Goal: Navigation & Orientation: Find specific page/section

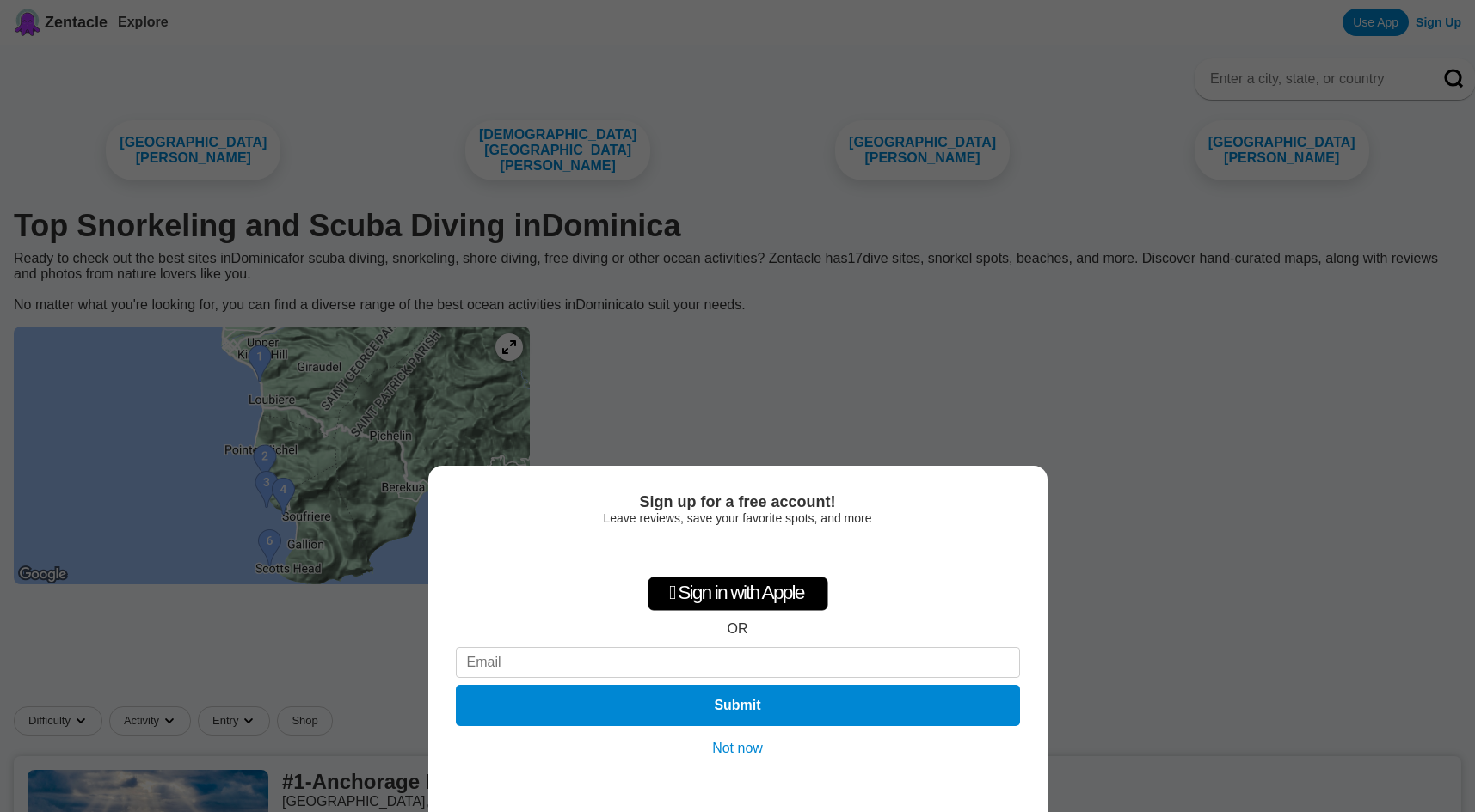
click at [750, 751] on button "Not now" at bounding box center [737, 749] width 61 height 17
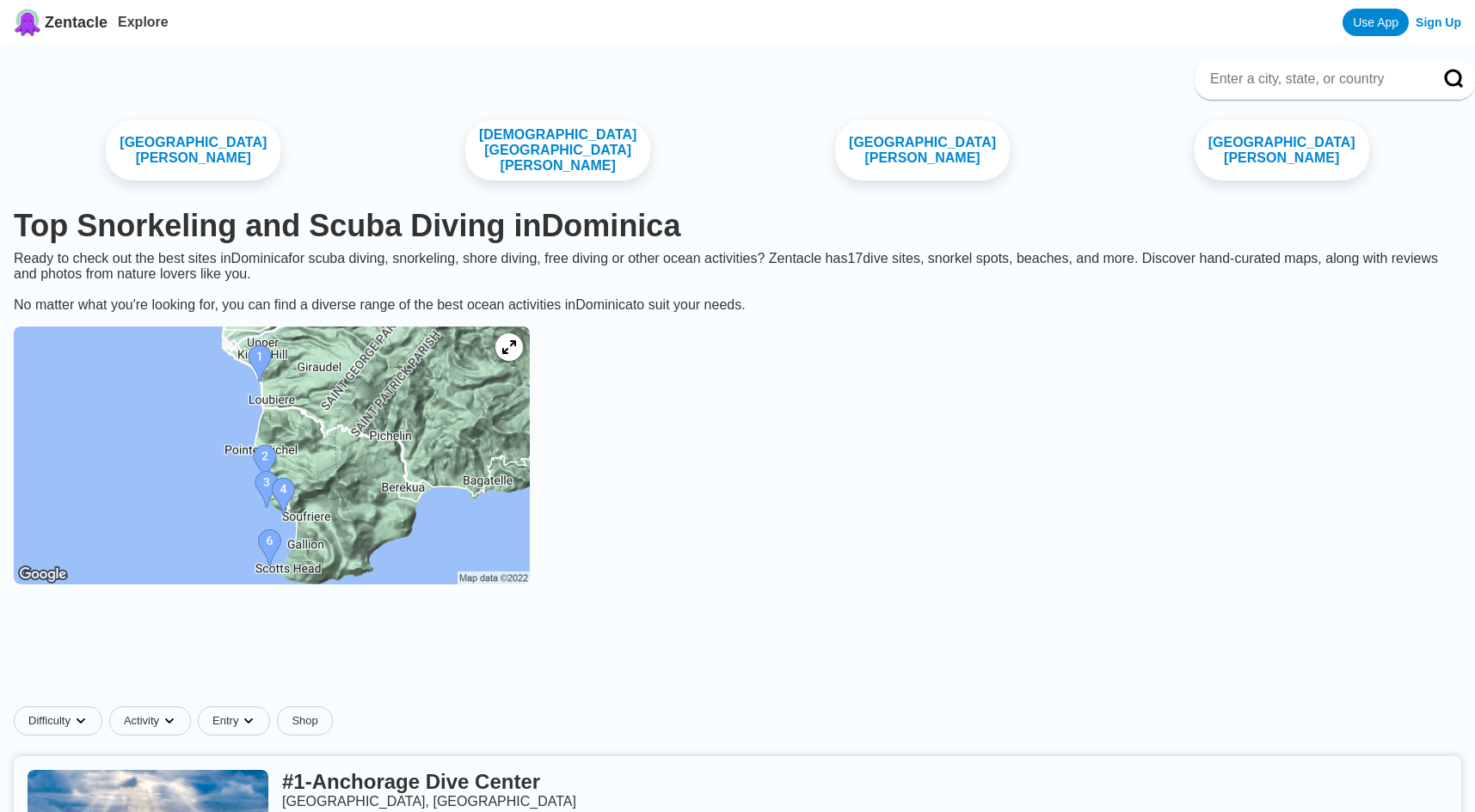
click at [448, 515] on img at bounding box center [271, 455] width 516 height 258
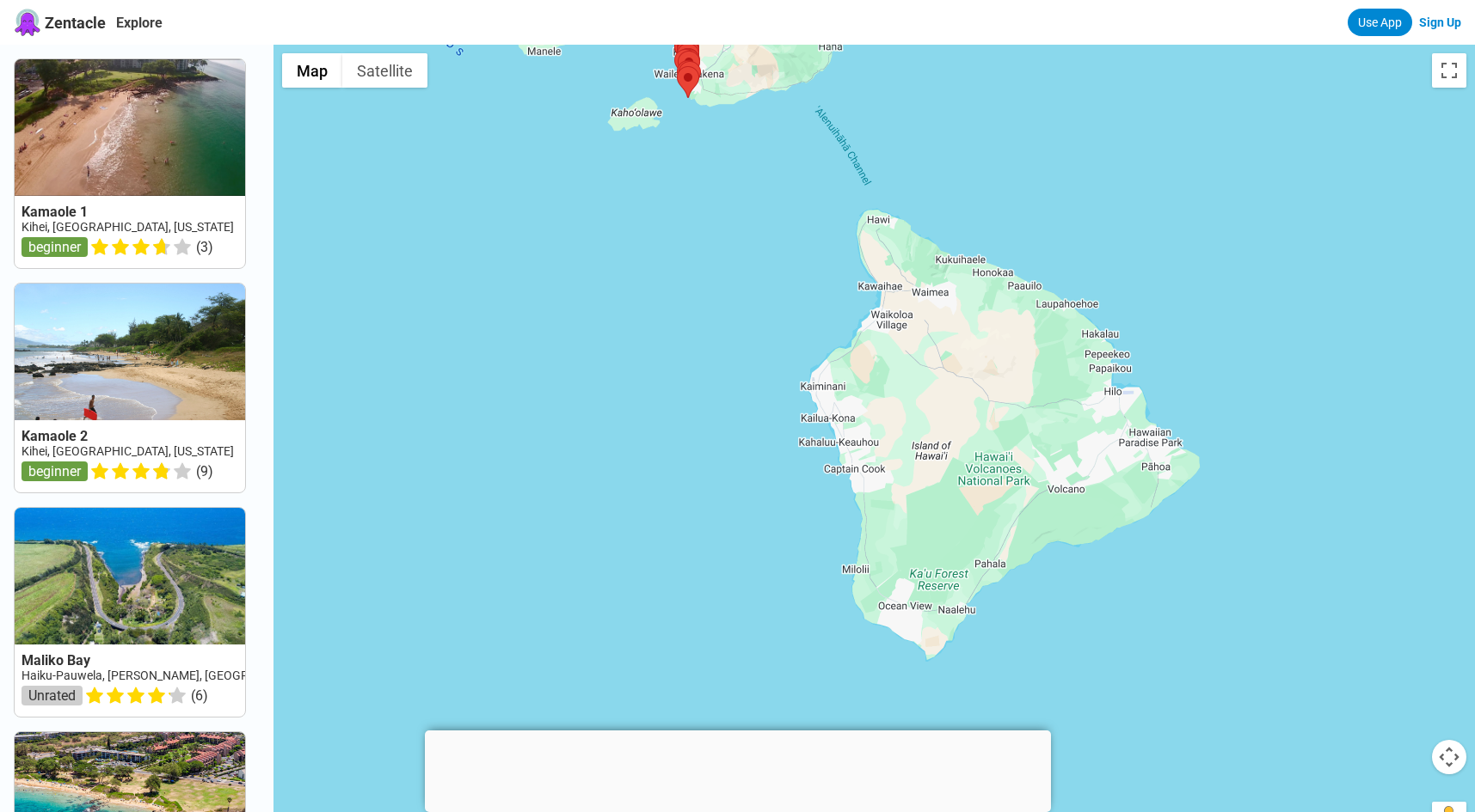
drag, startPoint x: 989, startPoint y: 574, endPoint x: 811, endPoint y: 138, distance: 470.9
click at [811, 138] on div at bounding box center [874, 450] width 1202 height 812
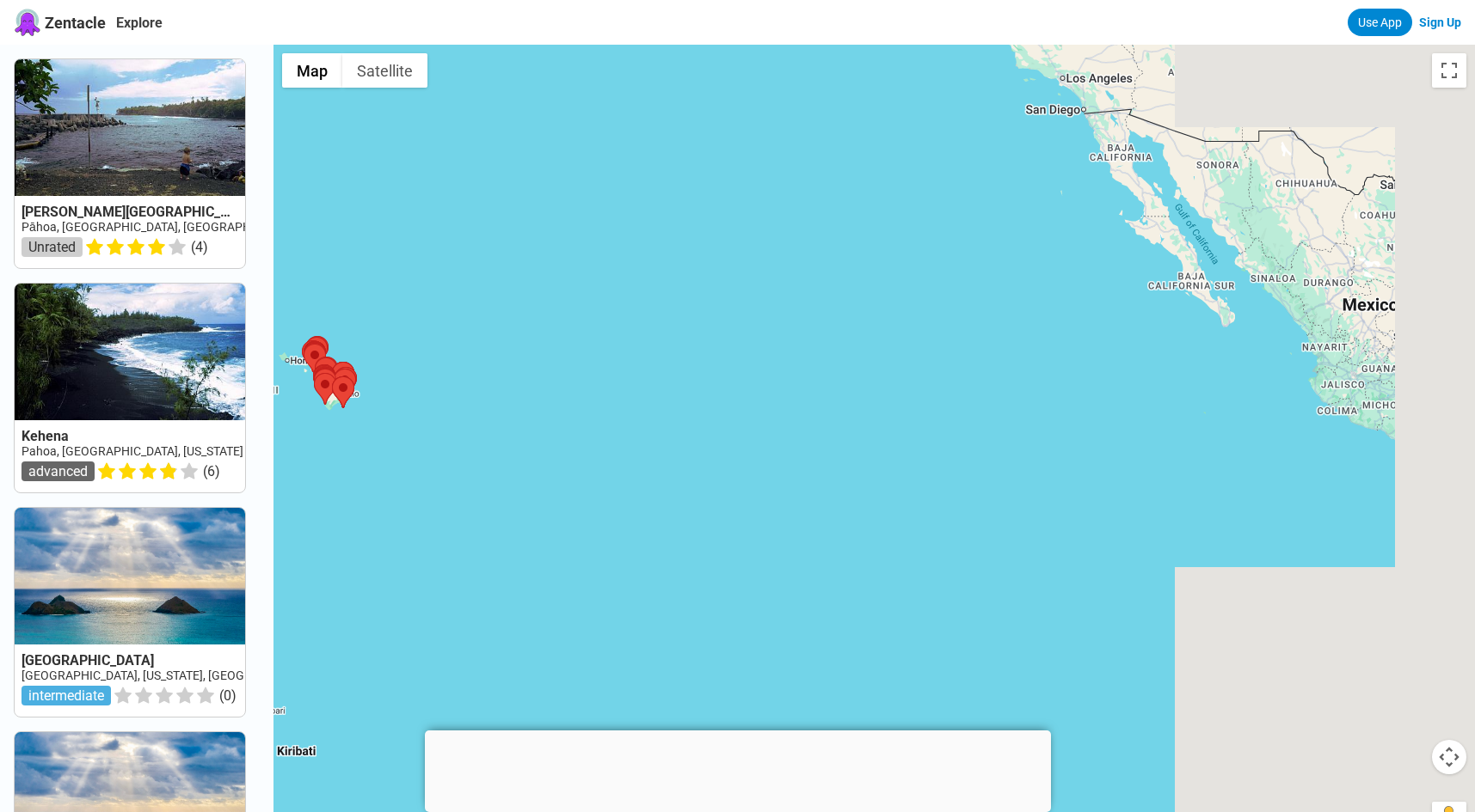
drag, startPoint x: 1150, startPoint y: 477, endPoint x: 838, endPoint y: 447, distance: 313.4
click at [838, 447] on div at bounding box center [874, 450] width 1202 height 812
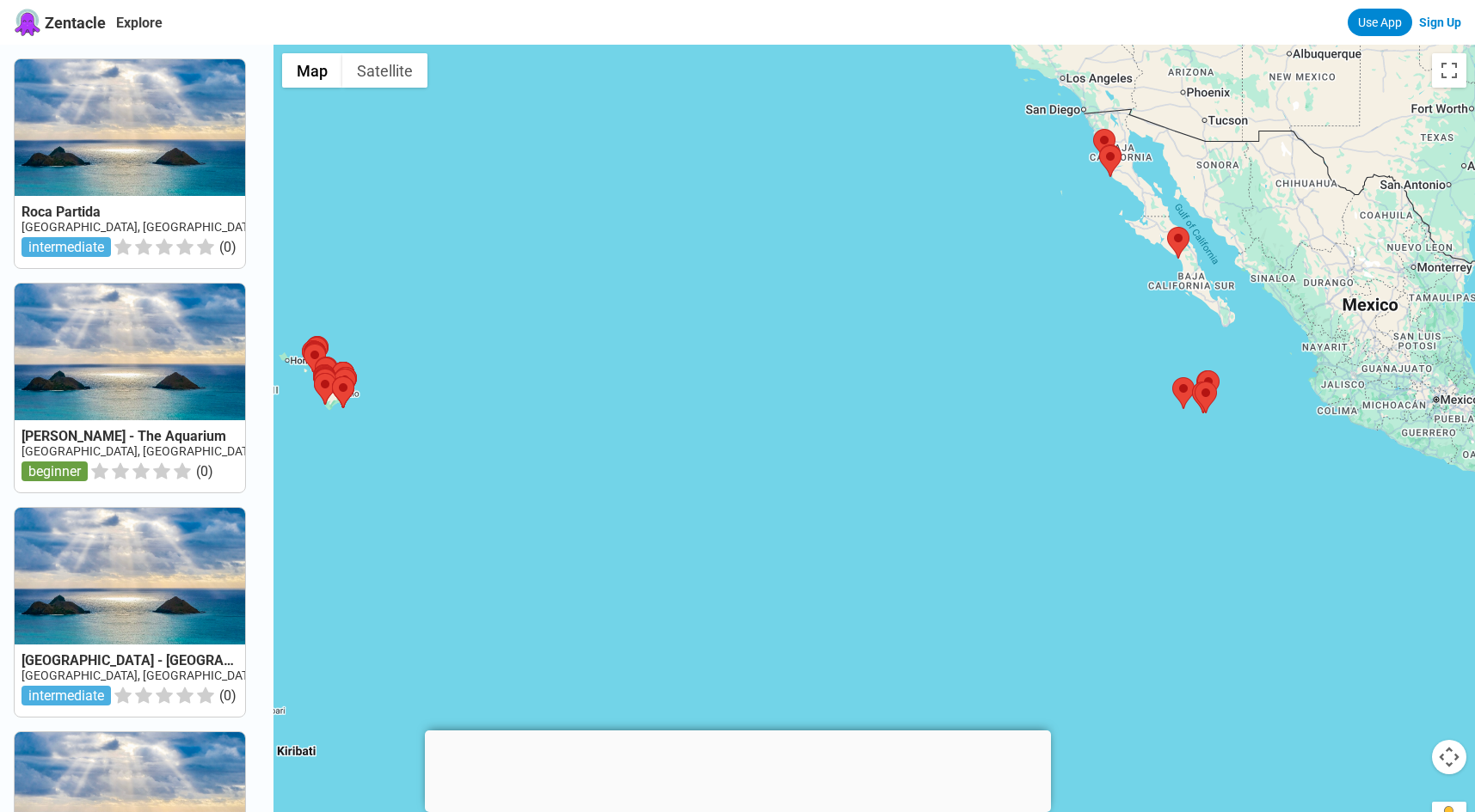
click at [778, 427] on div at bounding box center [874, 450] width 1202 height 812
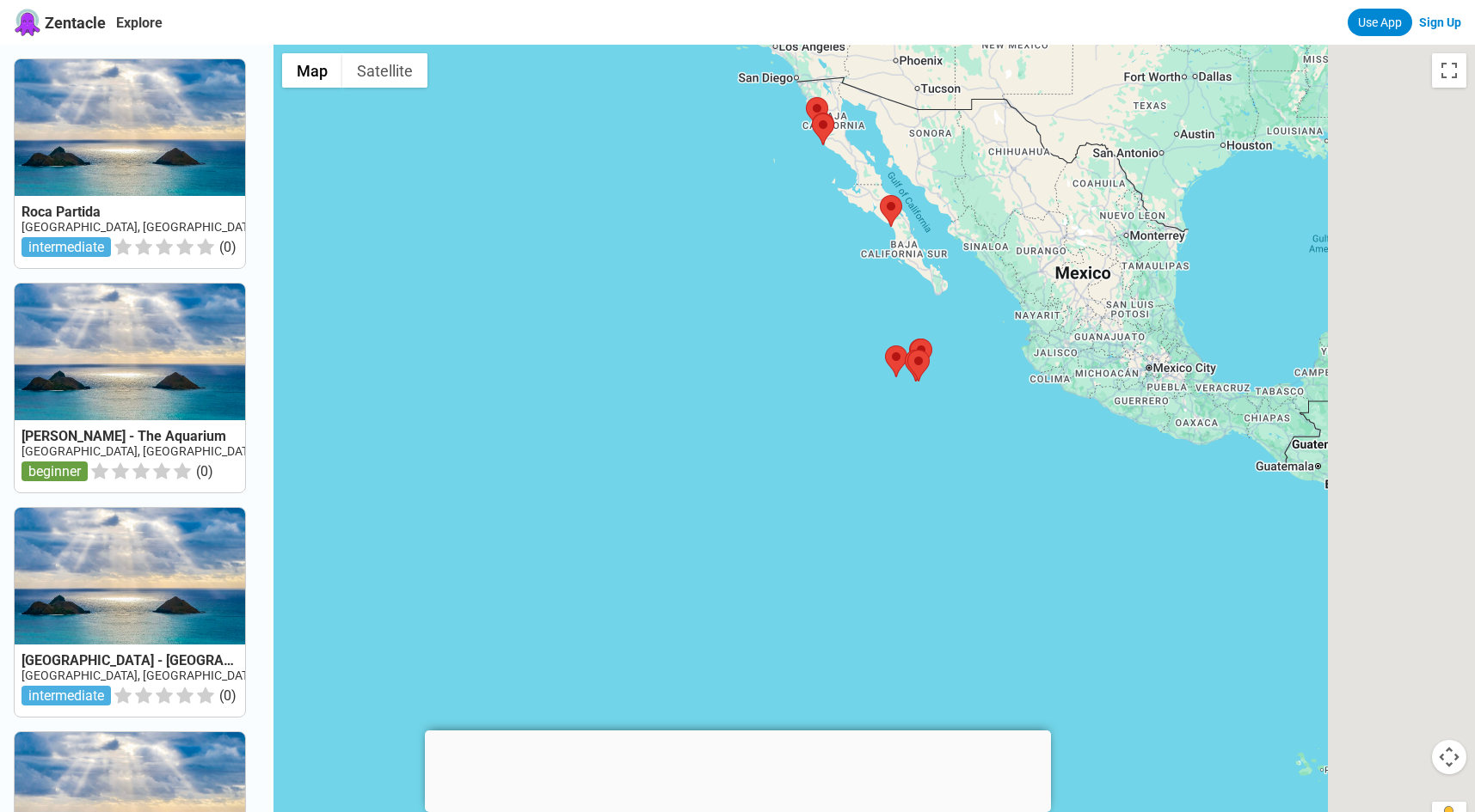
drag, startPoint x: 982, startPoint y: 463, endPoint x: 662, endPoint y: 431, distance: 321.6
click at [662, 431] on div at bounding box center [874, 450] width 1202 height 812
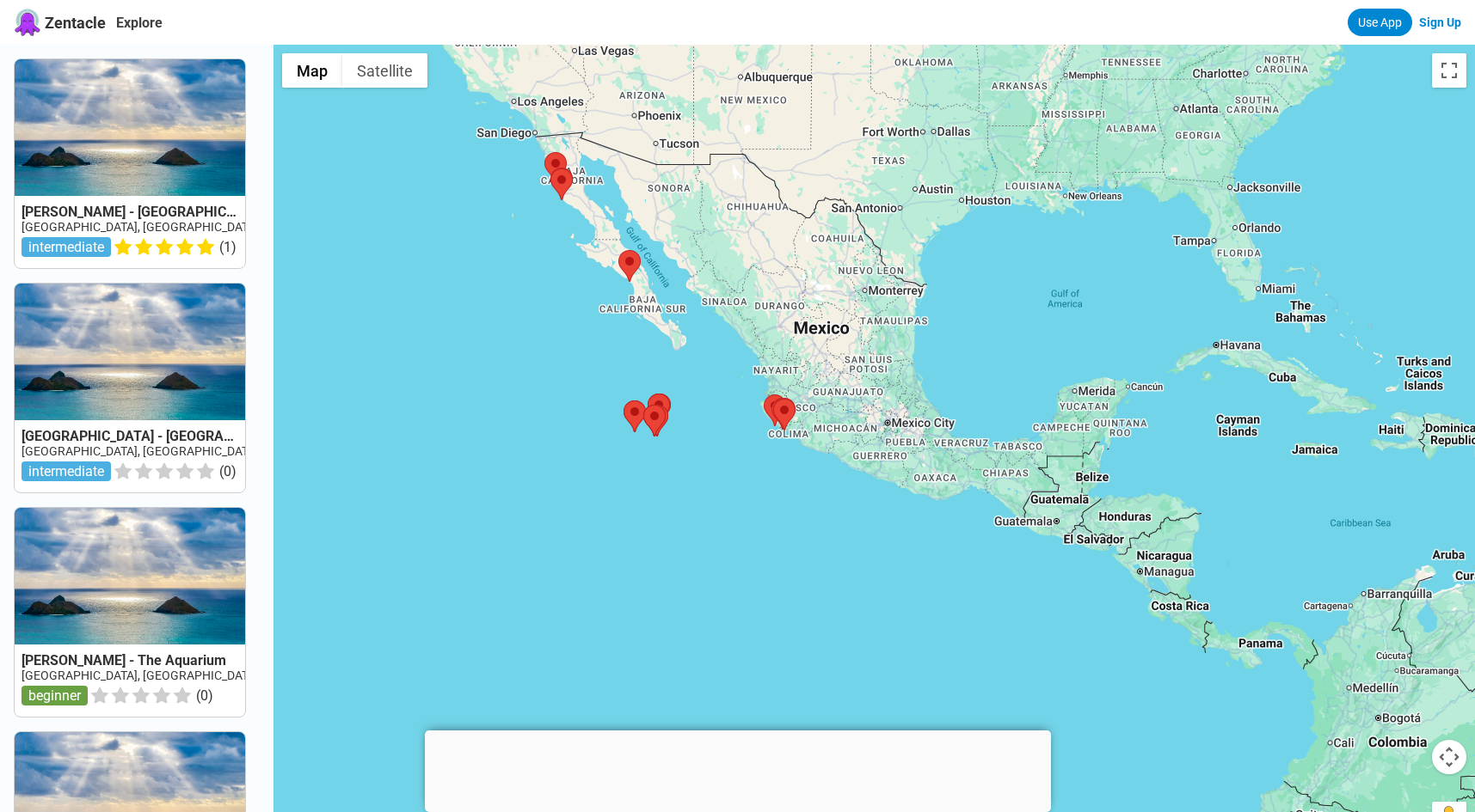
drag, startPoint x: 1355, startPoint y: 321, endPoint x: 1174, endPoint y: 378, distance: 189.8
click at [1174, 378] on div at bounding box center [874, 450] width 1202 height 812
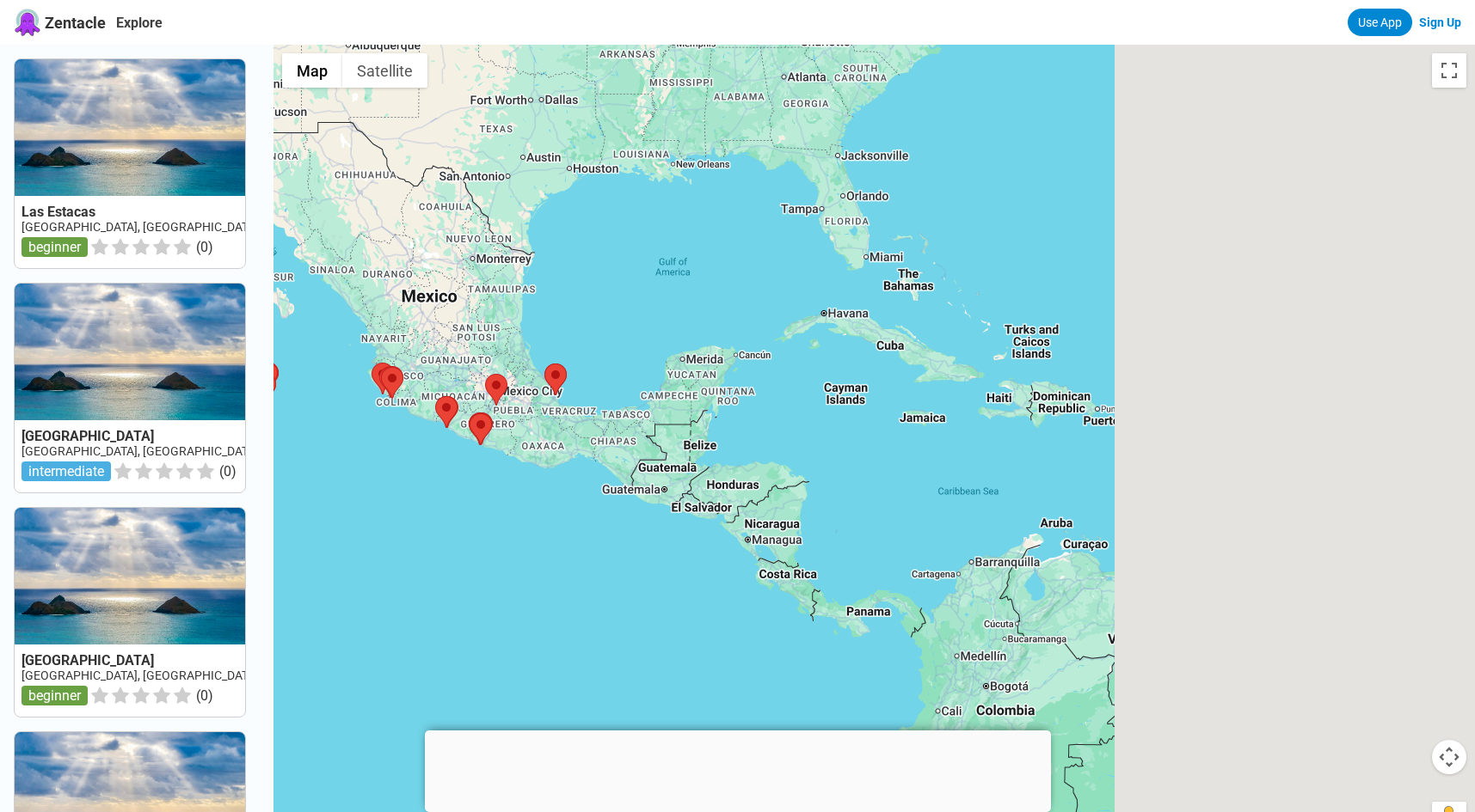
drag, startPoint x: 1306, startPoint y: 484, endPoint x: 911, endPoint y: 446, distance: 396.8
click at [911, 446] on div at bounding box center [874, 450] width 1202 height 812
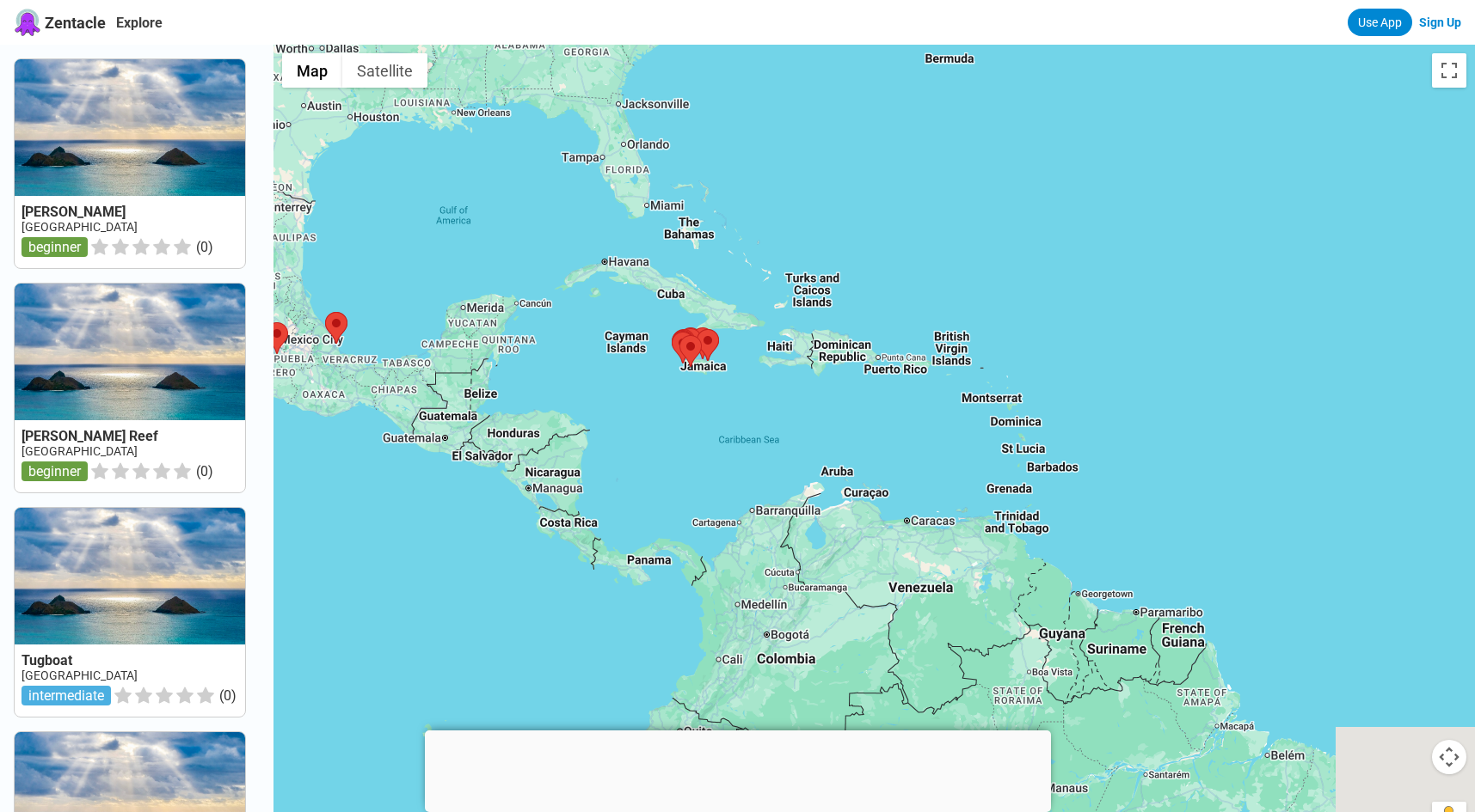
drag, startPoint x: 1091, startPoint y: 497, endPoint x: 874, endPoint y: 446, distance: 222.9
click at [874, 446] on div at bounding box center [874, 450] width 1202 height 812
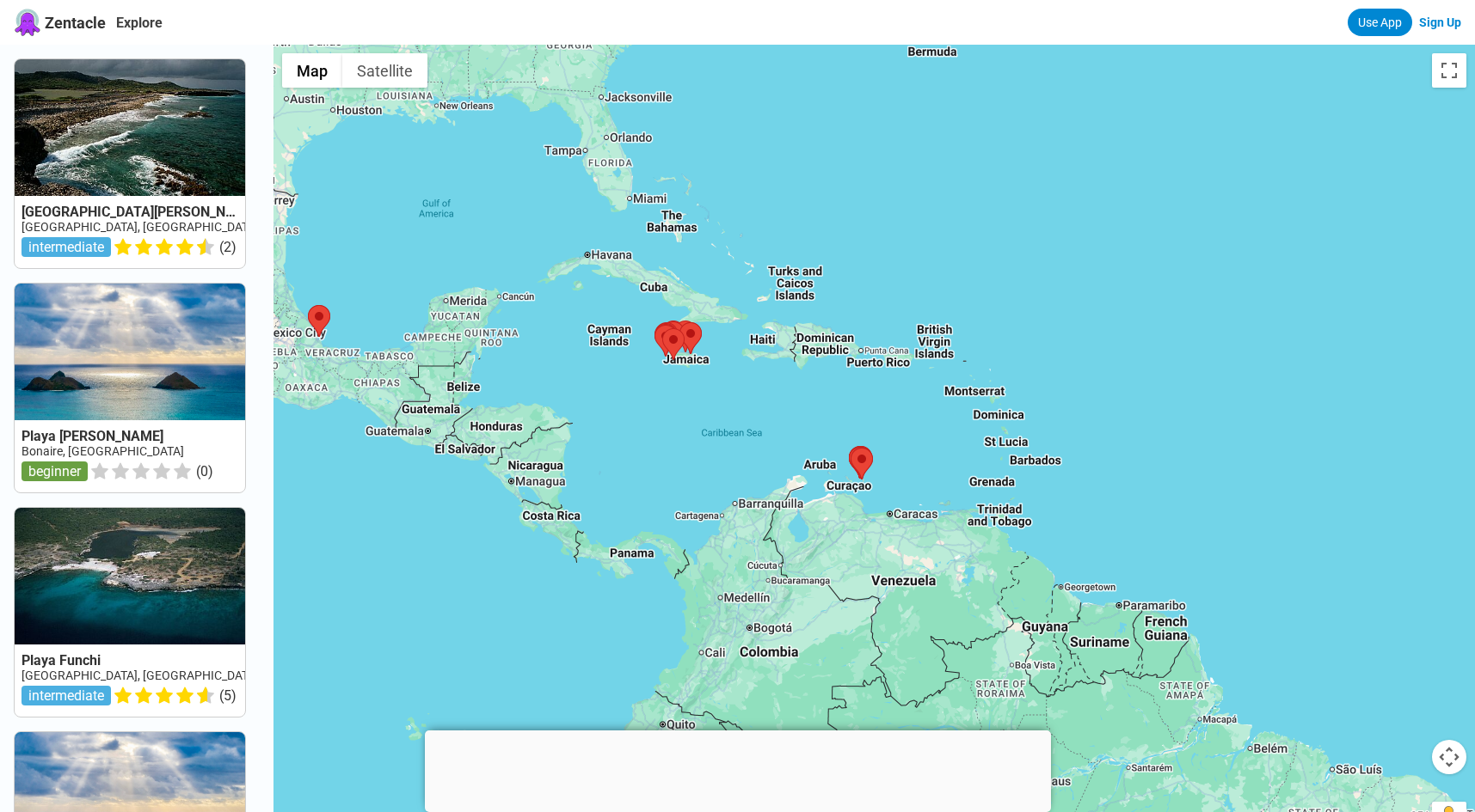
click at [1076, 424] on div at bounding box center [874, 450] width 1202 height 812
click at [1006, 421] on div at bounding box center [874, 450] width 1202 height 812
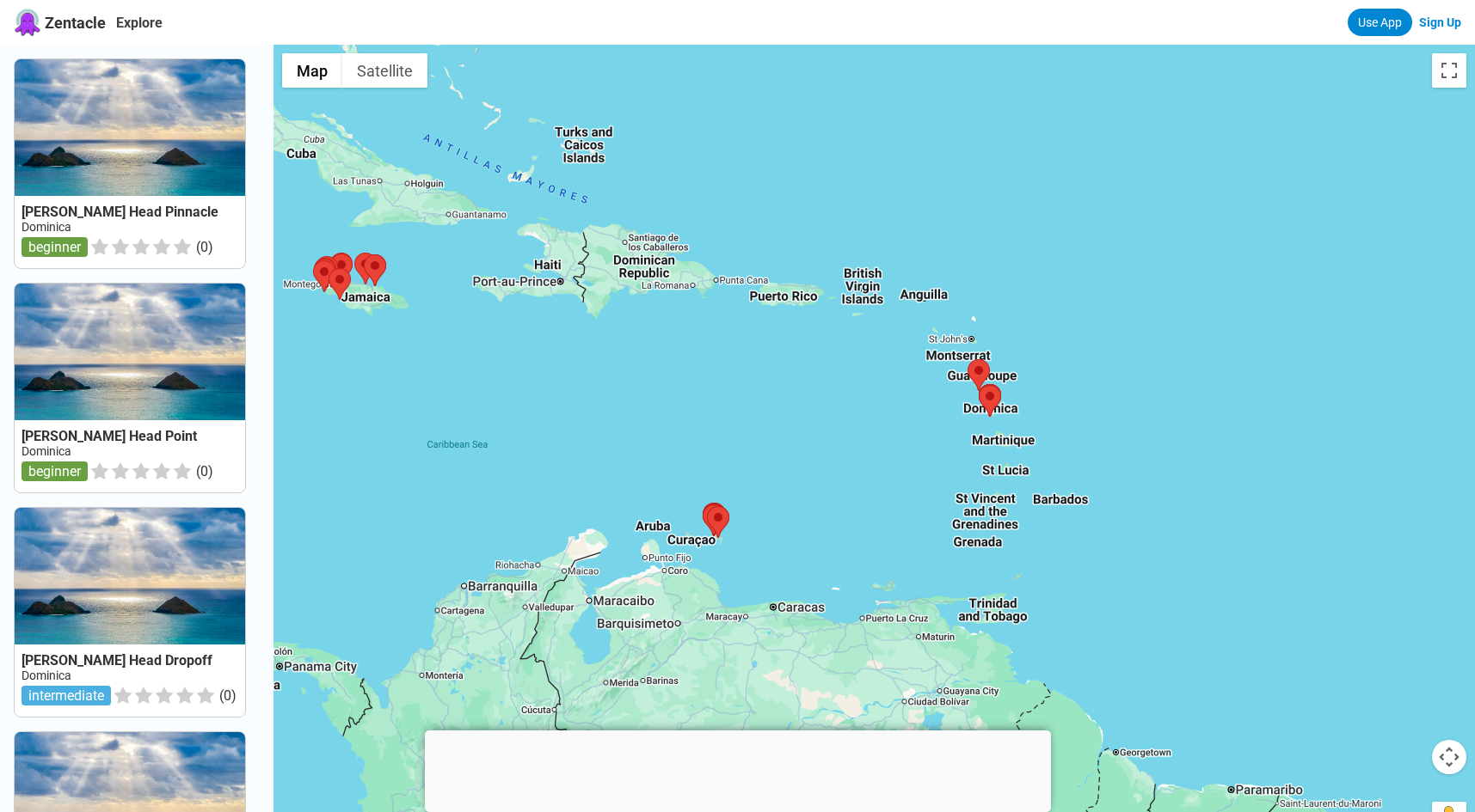
click at [1006, 421] on div at bounding box center [874, 450] width 1202 height 812
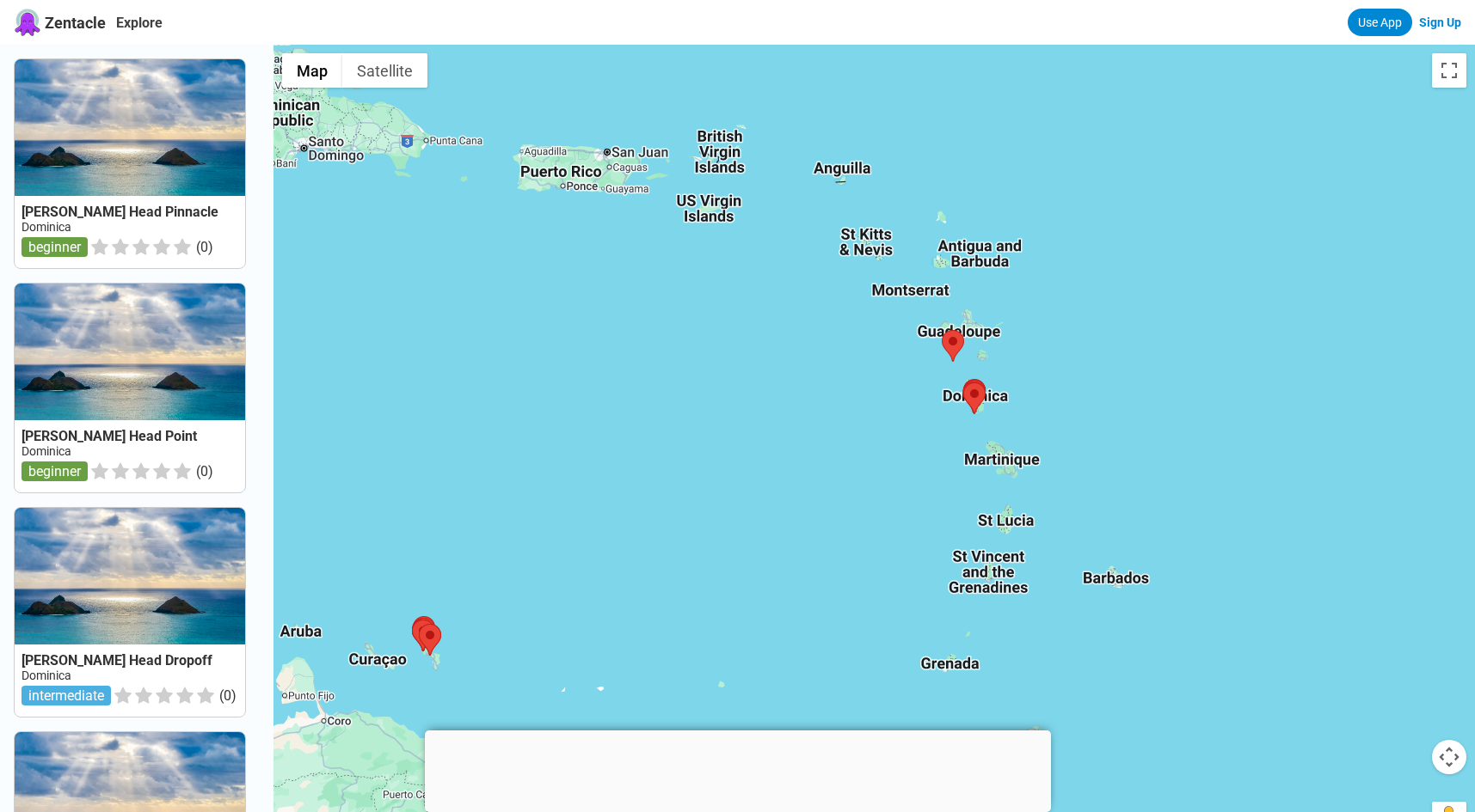
click at [1006, 421] on div at bounding box center [874, 450] width 1202 height 812
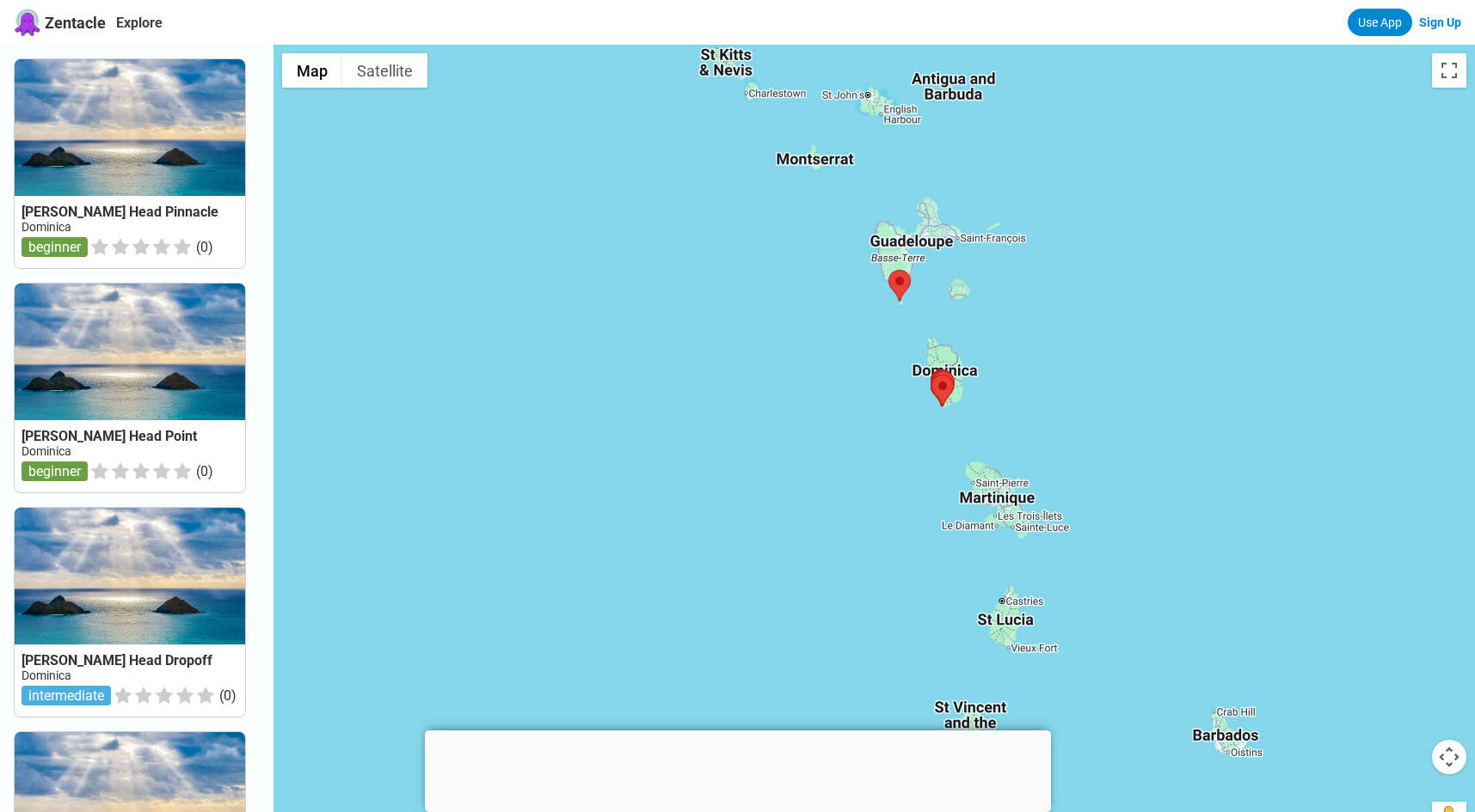
click at [986, 404] on div at bounding box center [874, 450] width 1202 height 812
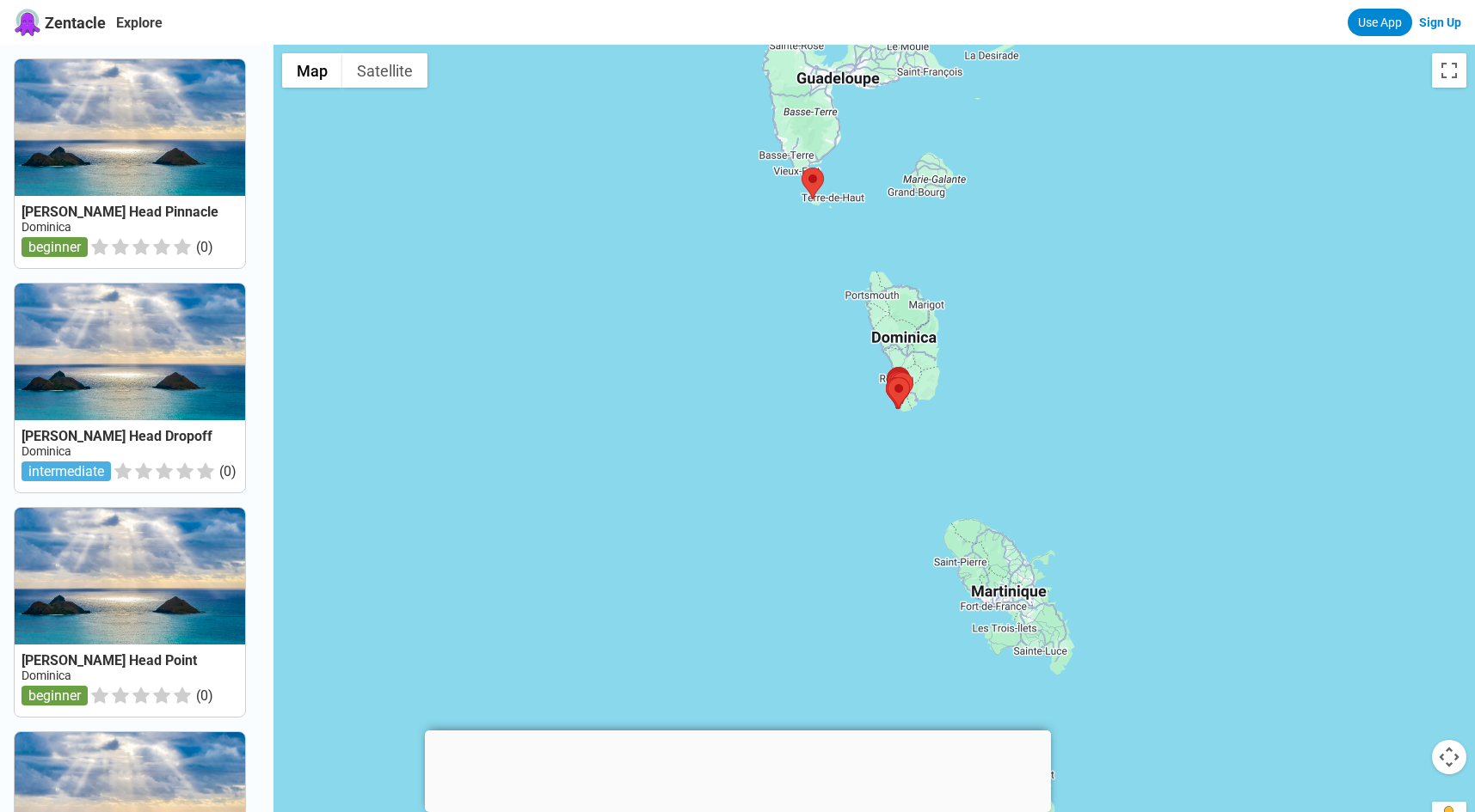
click at [968, 385] on div at bounding box center [874, 450] width 1202 height 812
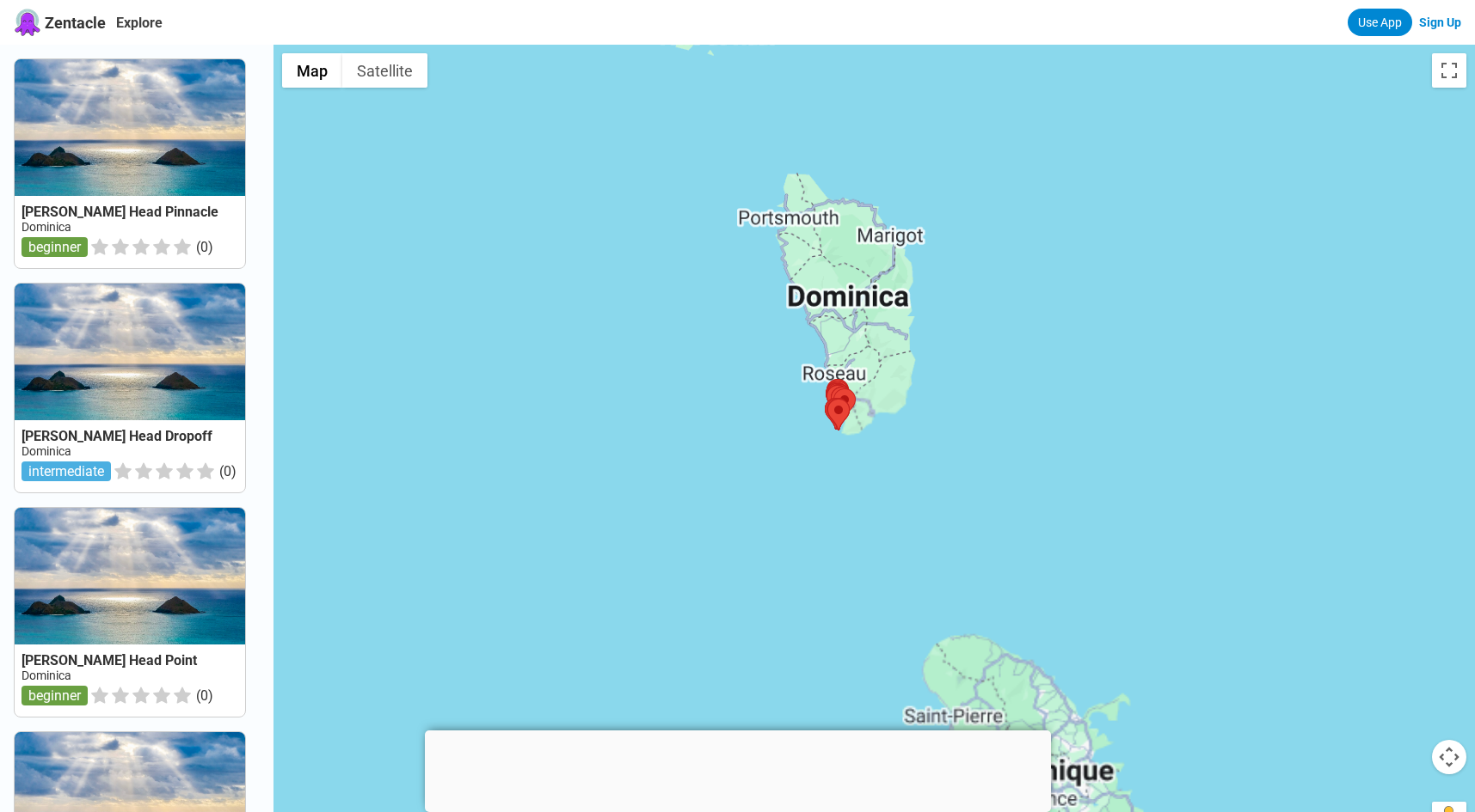
click at [968, 385] on div at bounding box center [874, 450] width 1202 height 812
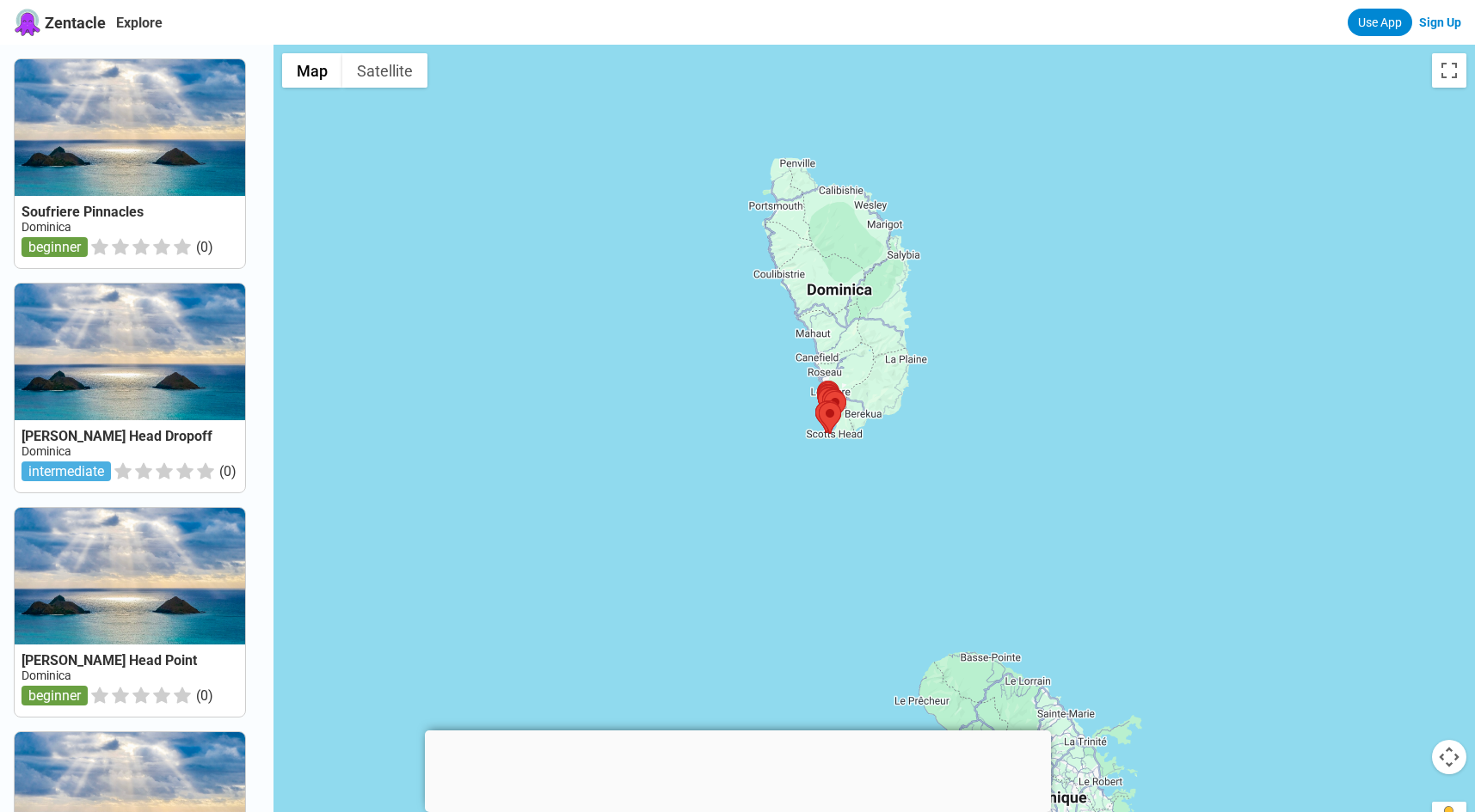
click at [942, 351] on div at bounding box center [874, 450] width 1202 height 812
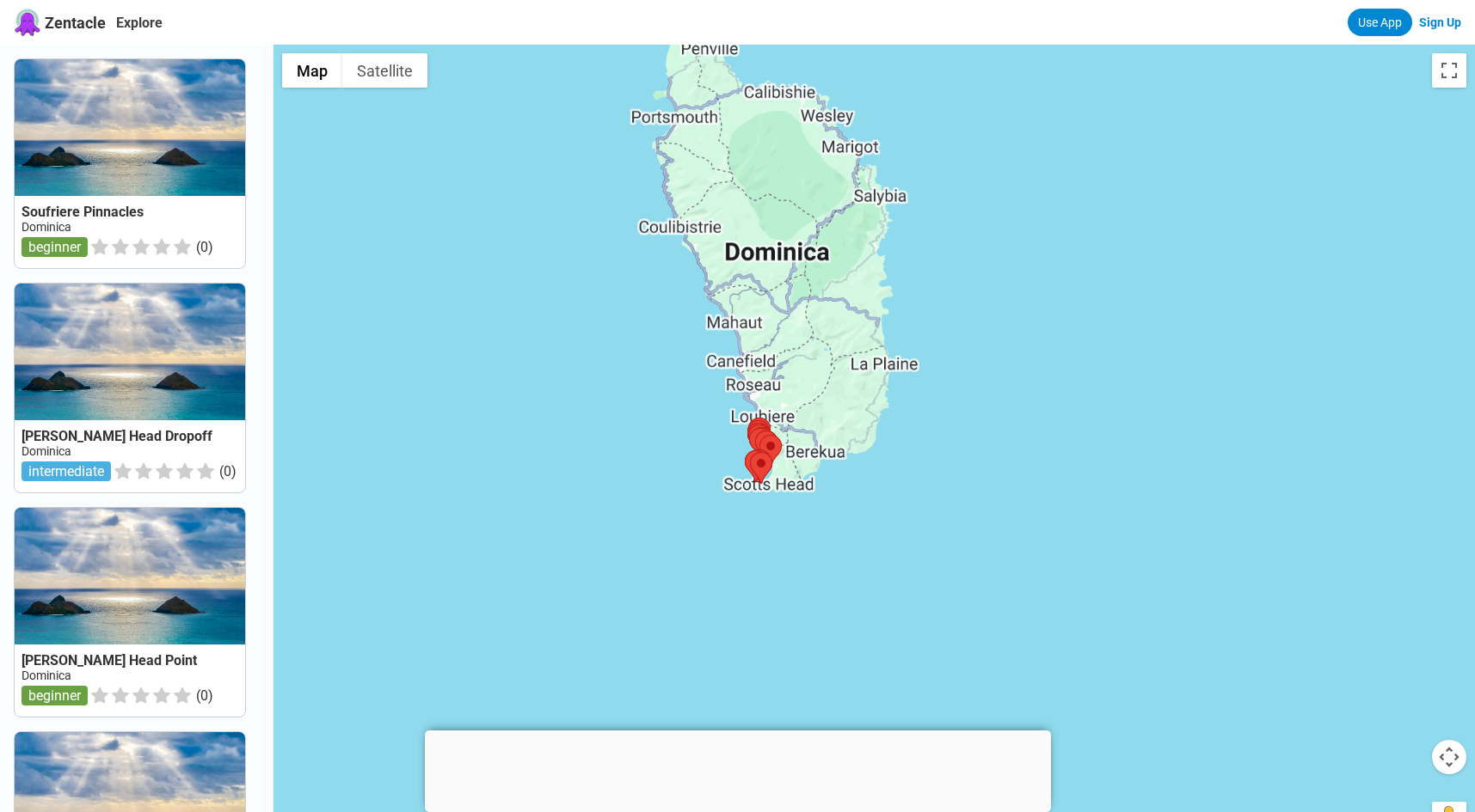
click at [942, 351] on div at bounding box center [874, 450] width 1202 height 812
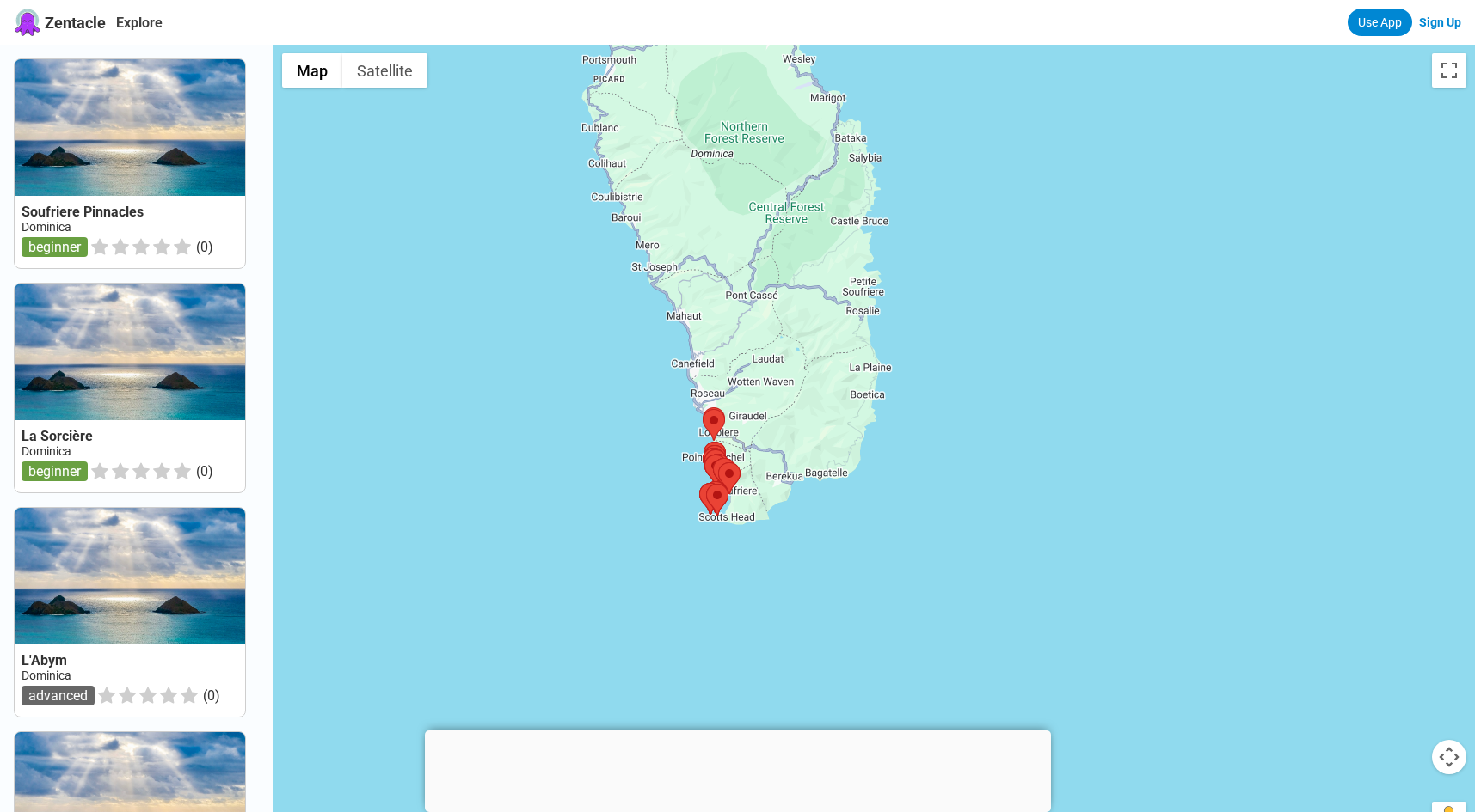
click at [927, 462] on div at bounding box center [874, 450] width 1202 height 812
click at [633, 485] on div at bounding box center [874, 450] width 1202 height 812
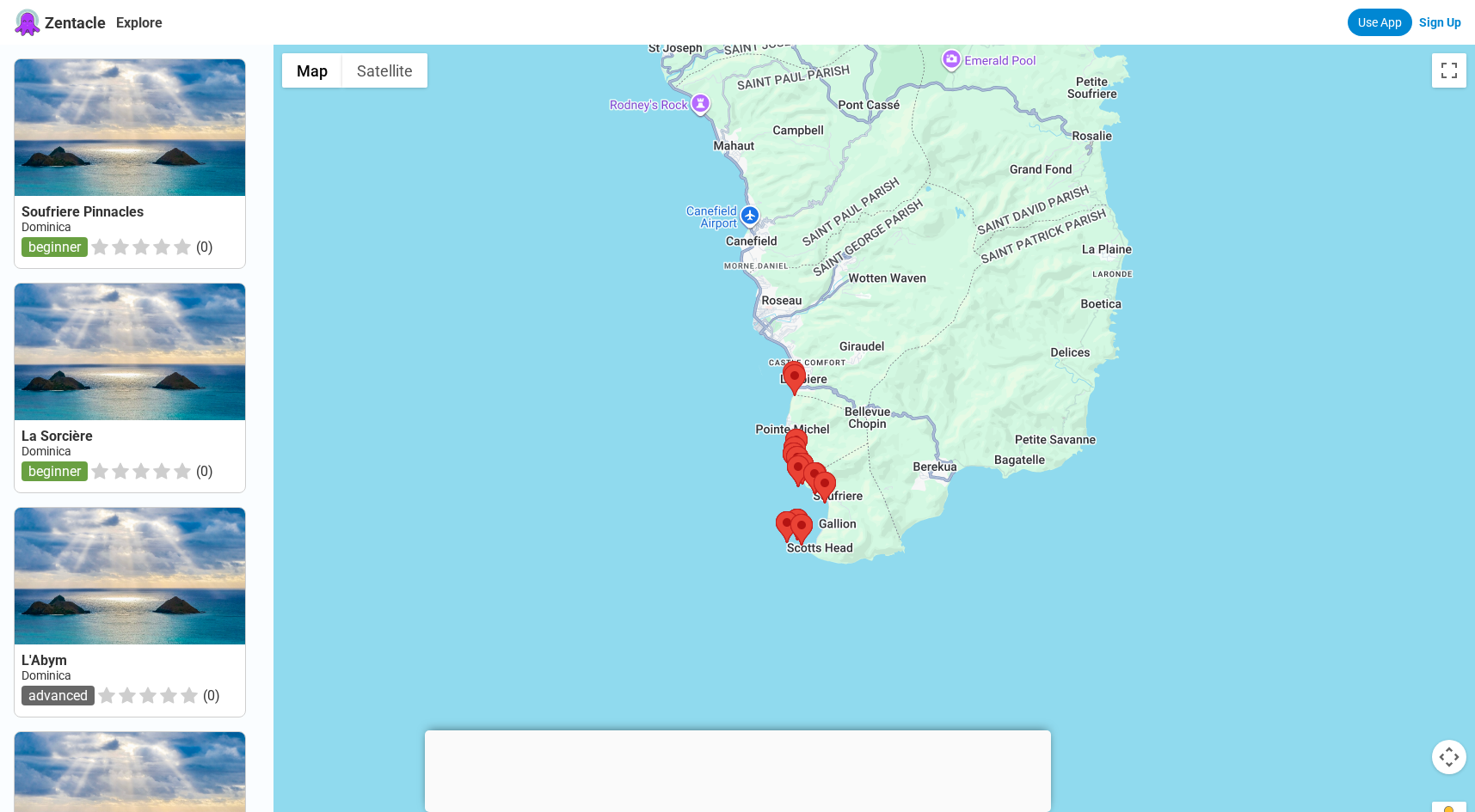
click at [699, 496] on div at bounding box center [874, 450] width 1202 height 812
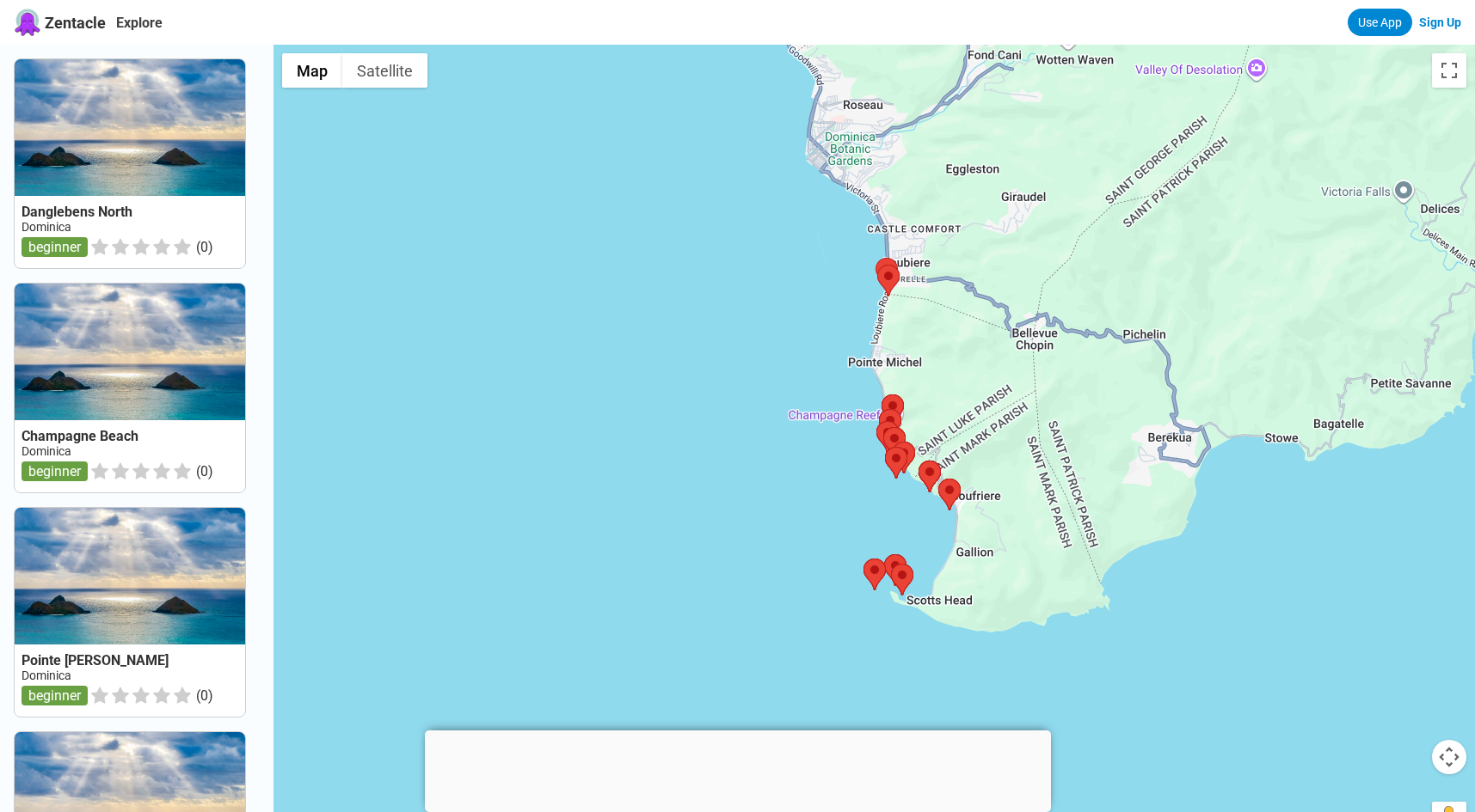
click at [870, 655] on div at bounding box center [874, 450] width 1202 height 812
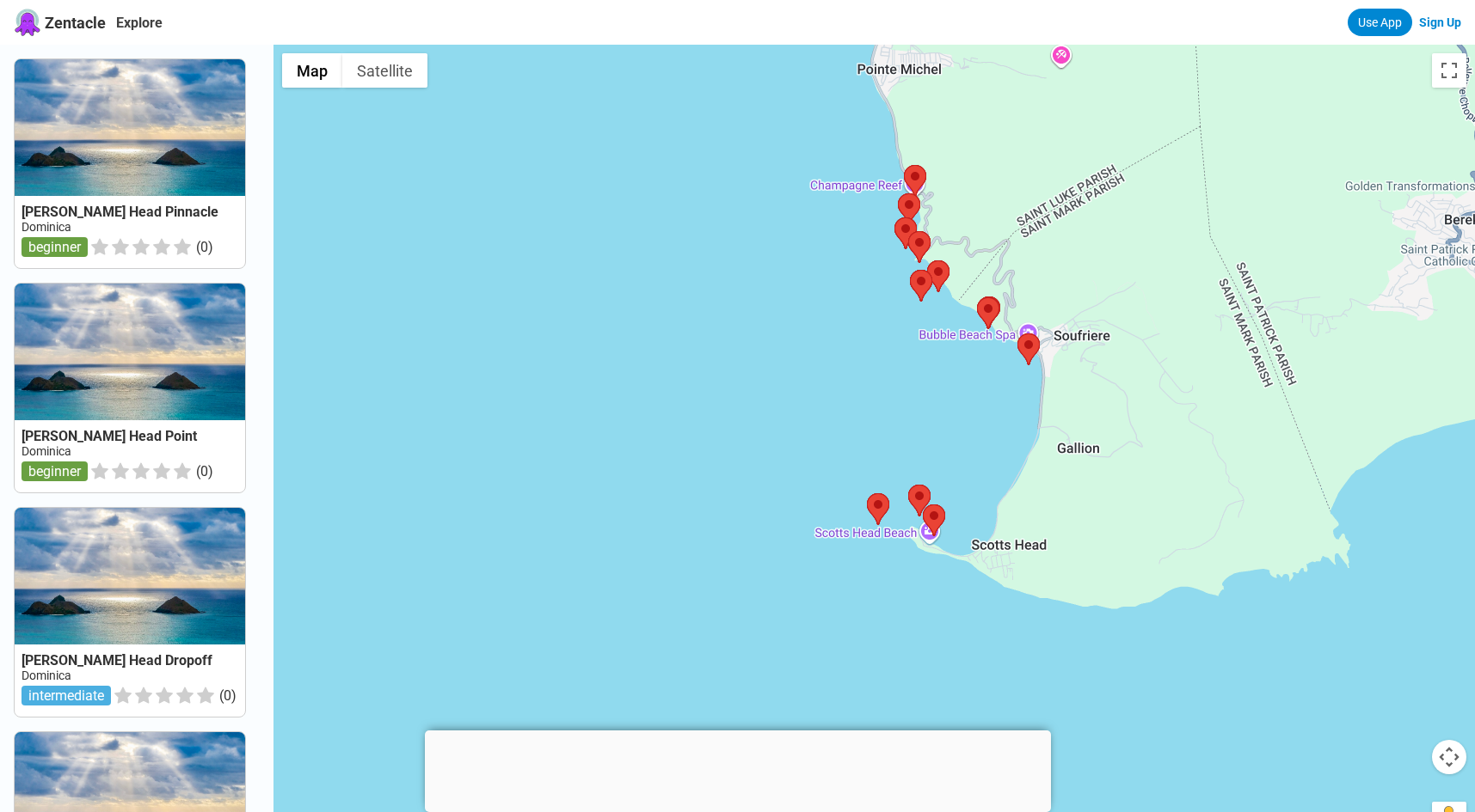
click at [888, 604] on div at bounding box center [874, 450] width 1202 height 812
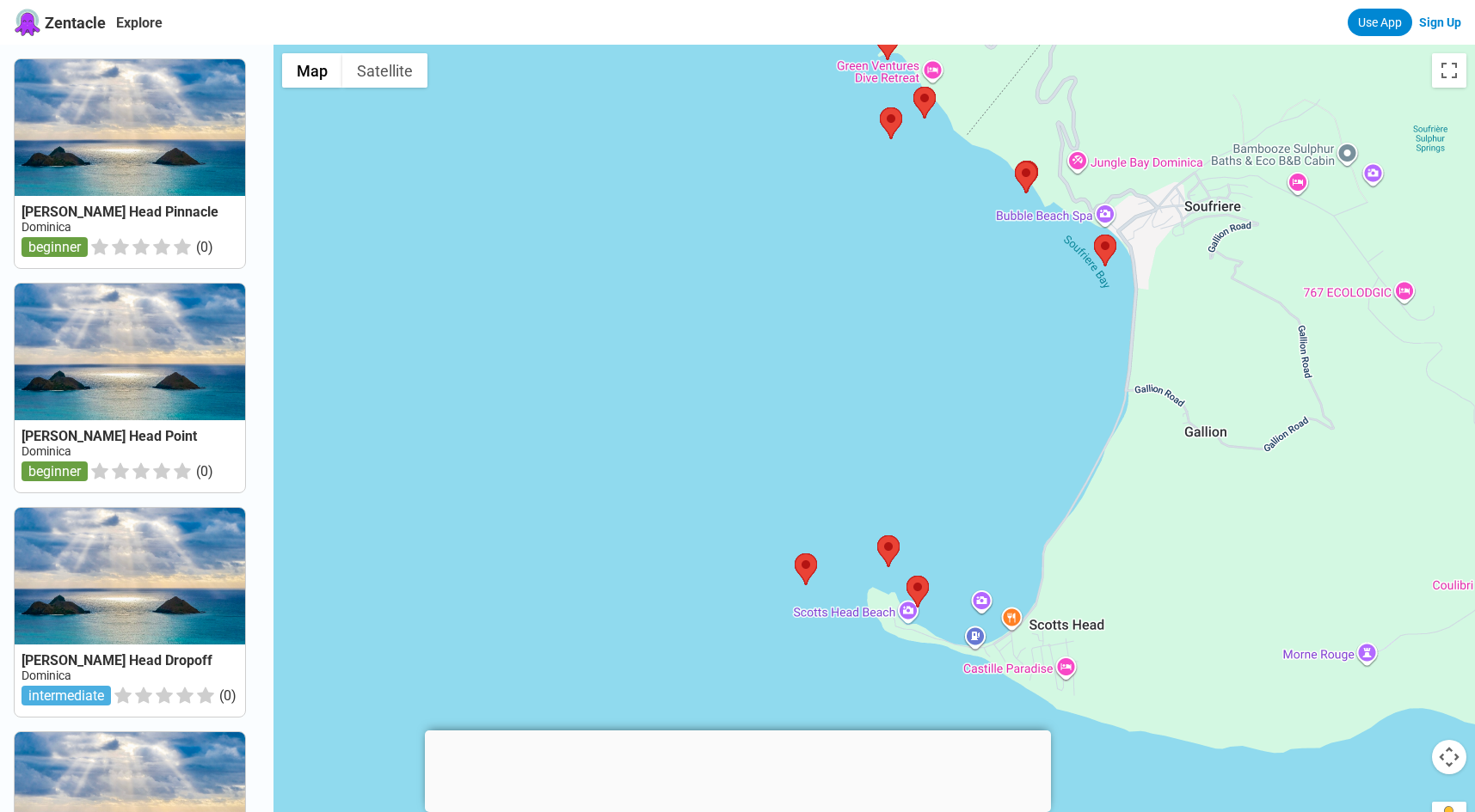
drag, startPoint x: 1040, startPoint y: 264, endPoint x: 974, endPoint y: 410, distance: 160.2
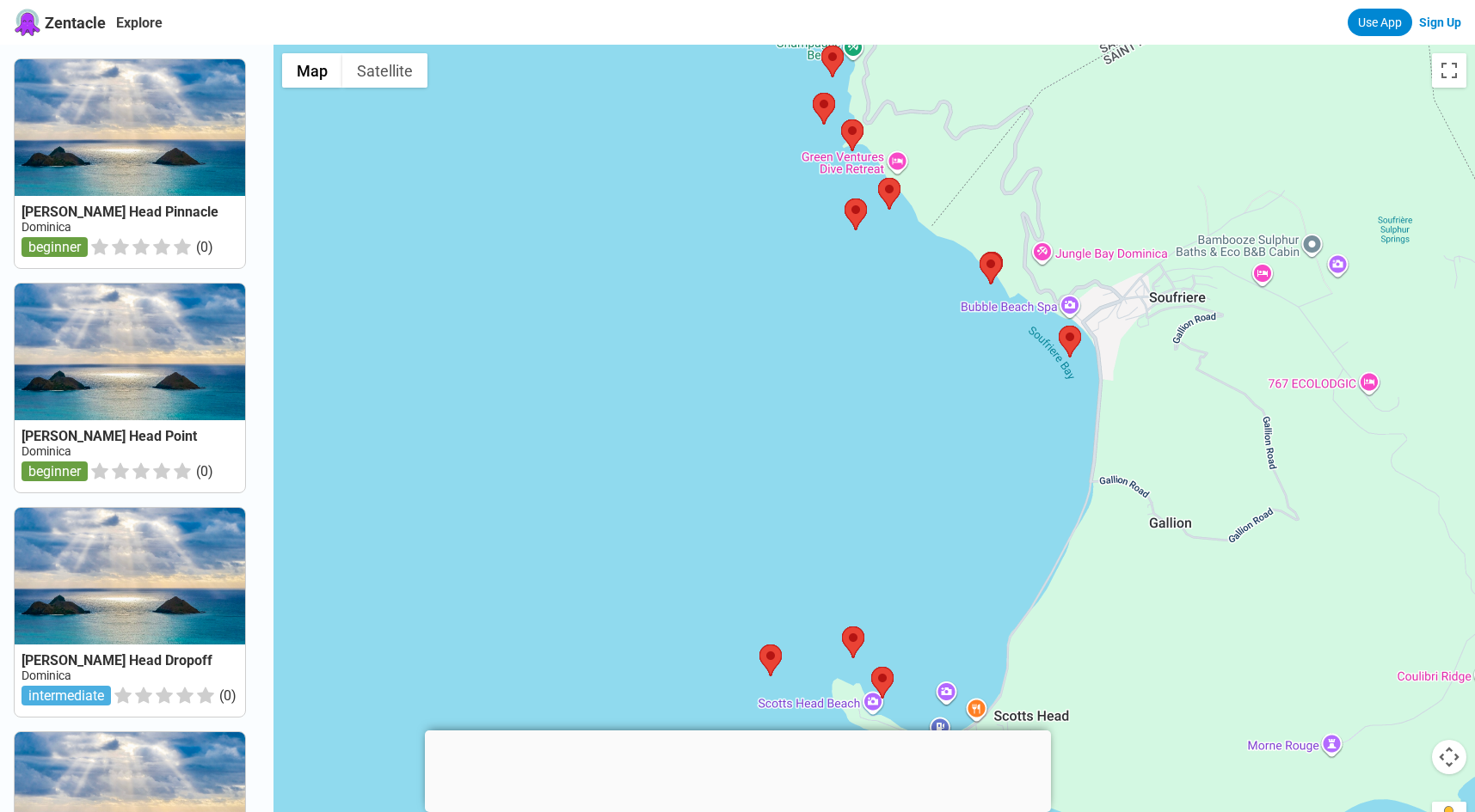
drag, startPoint x: 978, startPoint y: 307, endPoint x: 946, endPoint y: 394, distance: 92.7
click at [946, 394] on div at bounding box center [874, 450] width 1202 height 812
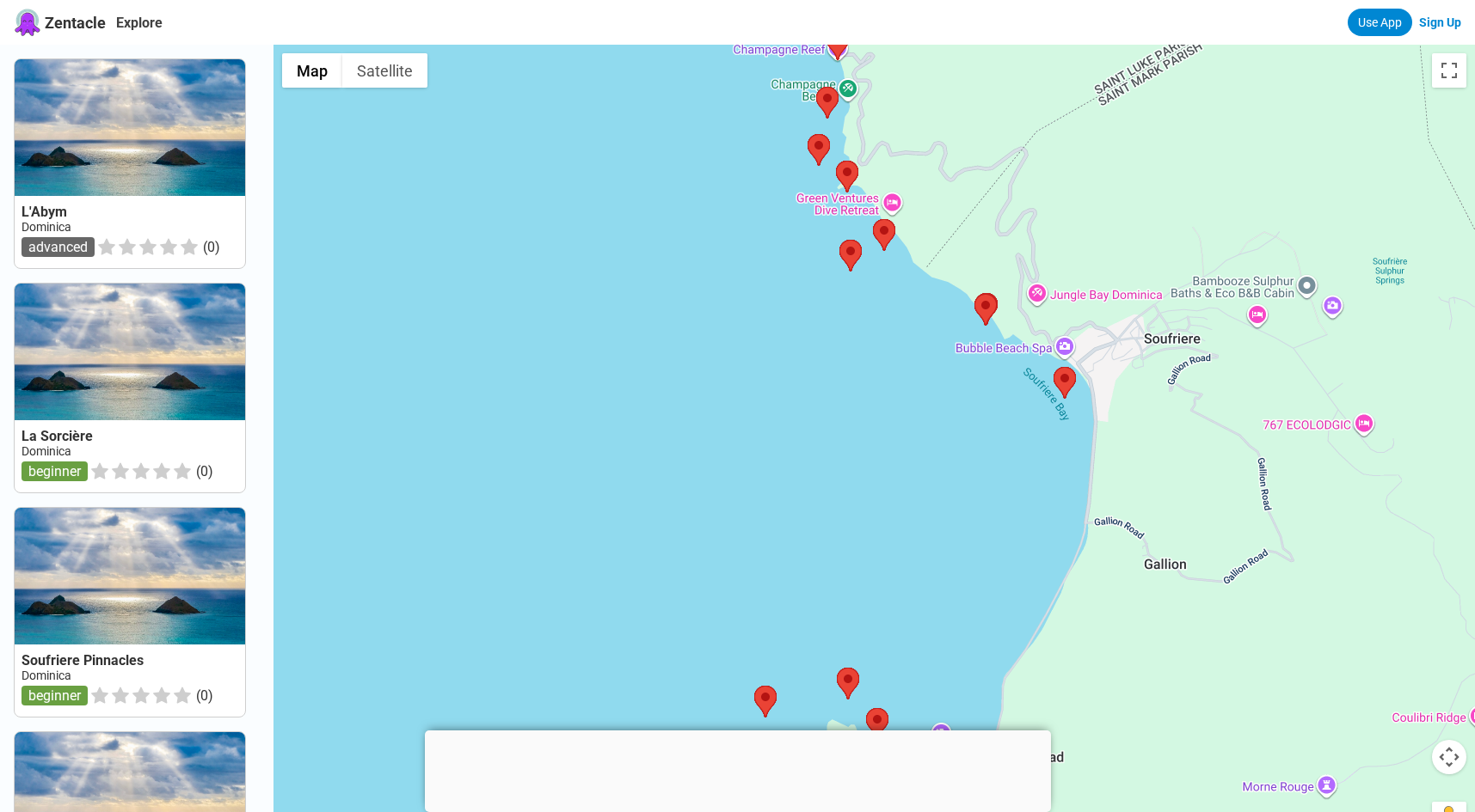
drag, startPoint x: 962, startPoint y: 316, endPoint x: 948, endPoint y: 381, distance: 66.5
click at [948, 381] on div at bounding box center [874, 450] width 1202 height 812
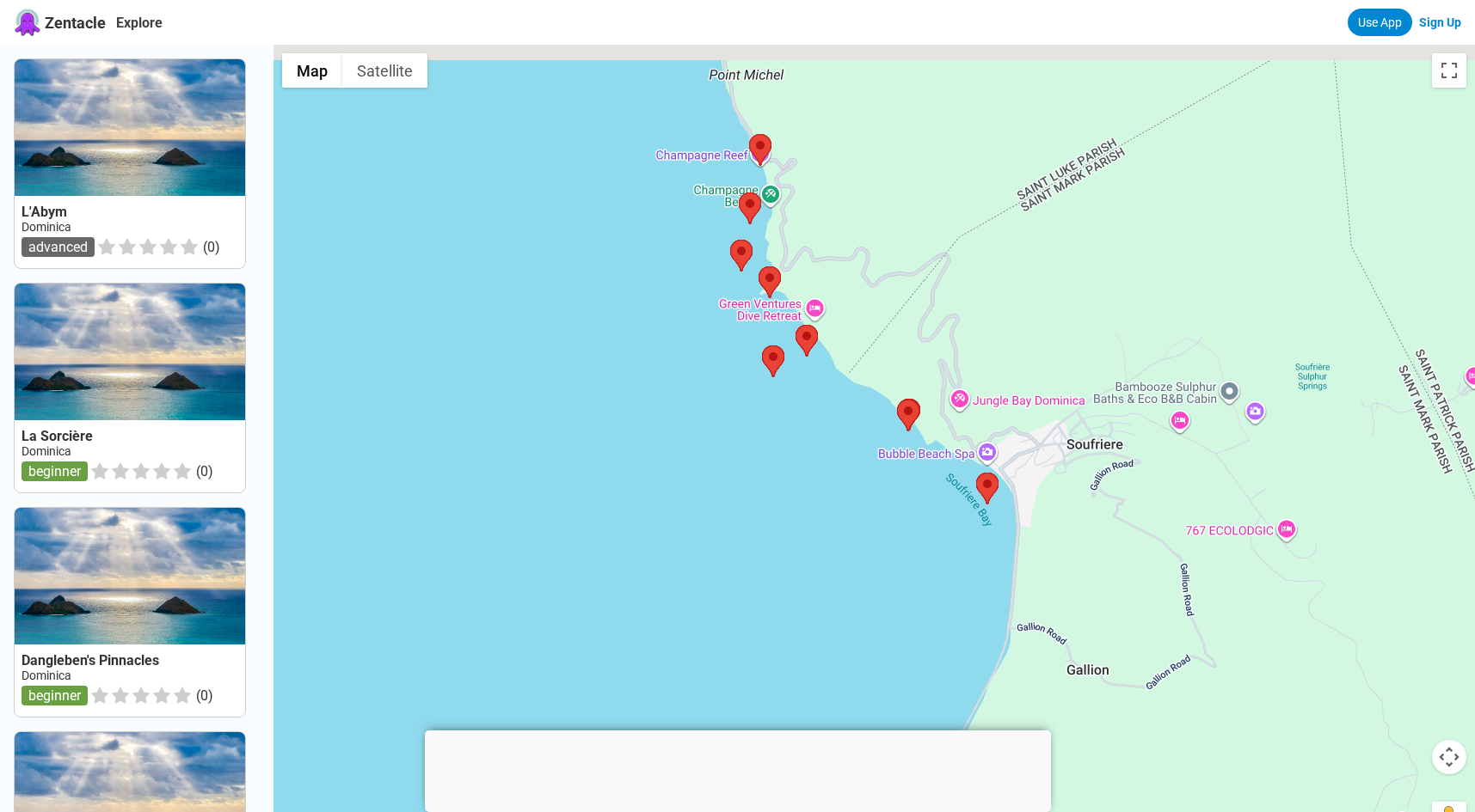
drag, startPoint x: 907, startPoint y: 307, endPoint x: 842, endPoint y: 390, distance: 105.4
click at [842, 390] on div at bounding box center [874, 450] width 1202 height 812
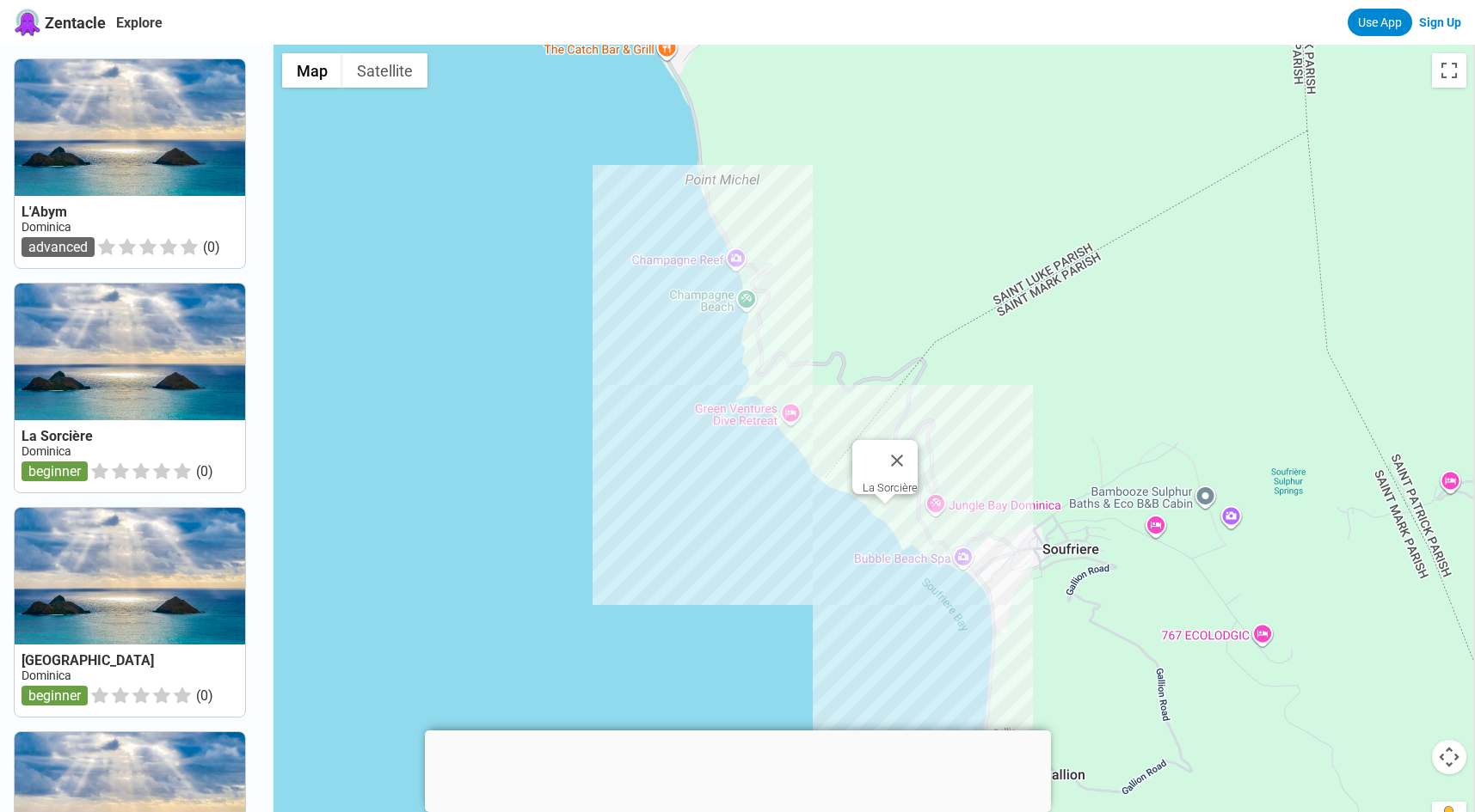
drag, startPoint x: 788, startPoint y: 235, endPoint x: 767, endPoint y: 307, distance: 75.0
click at [767, 307] on div "La Sorcière" at bounding box center [874, 450] width 1202 height 812
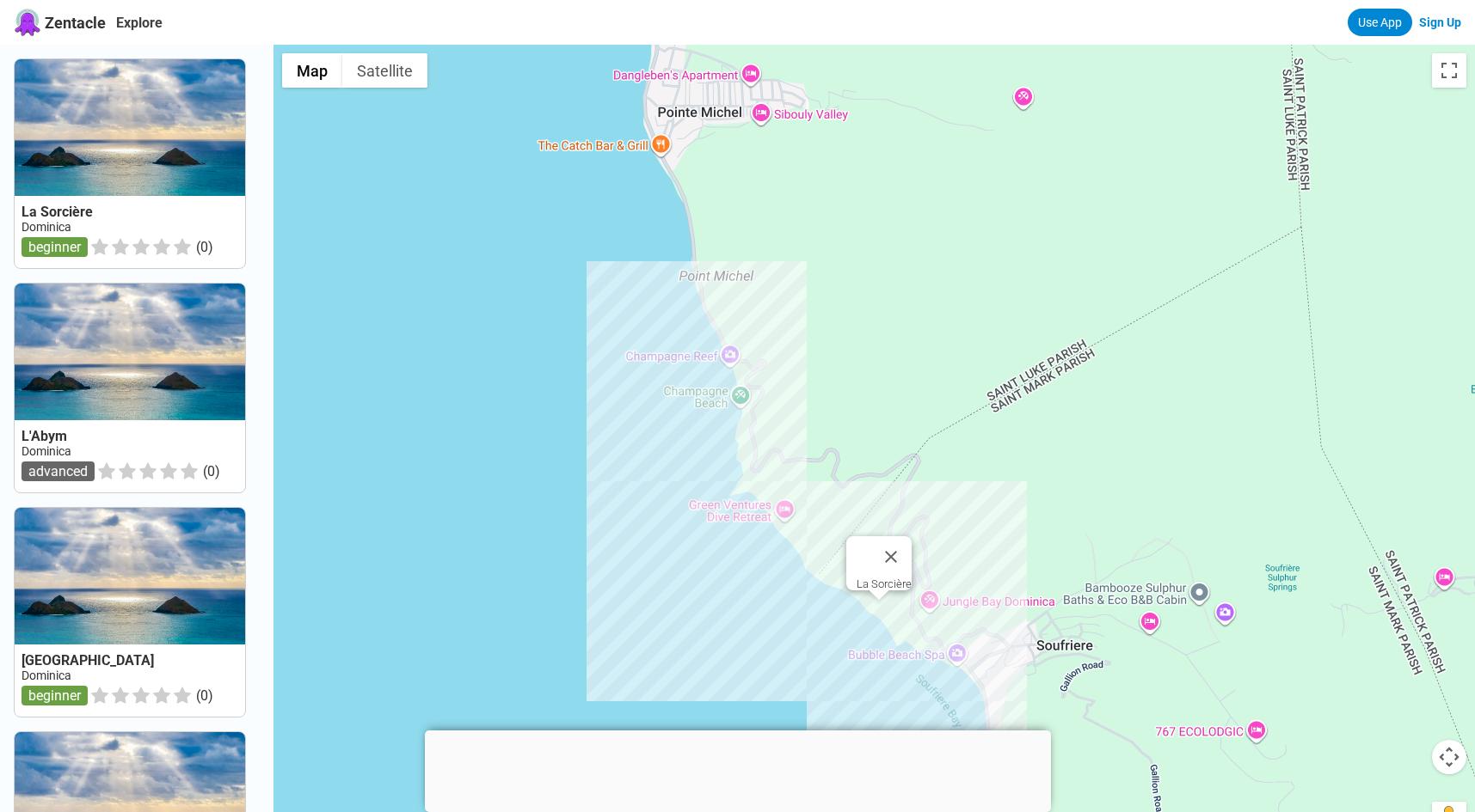
drag, startPoint x: 632, startPoint y: 286, endPoint x: 628, endPoint y: 365, distance: 79.1
click at [628, 365] on div "La Sorcière" at bounding box center [874, 450] width 1202 height 812
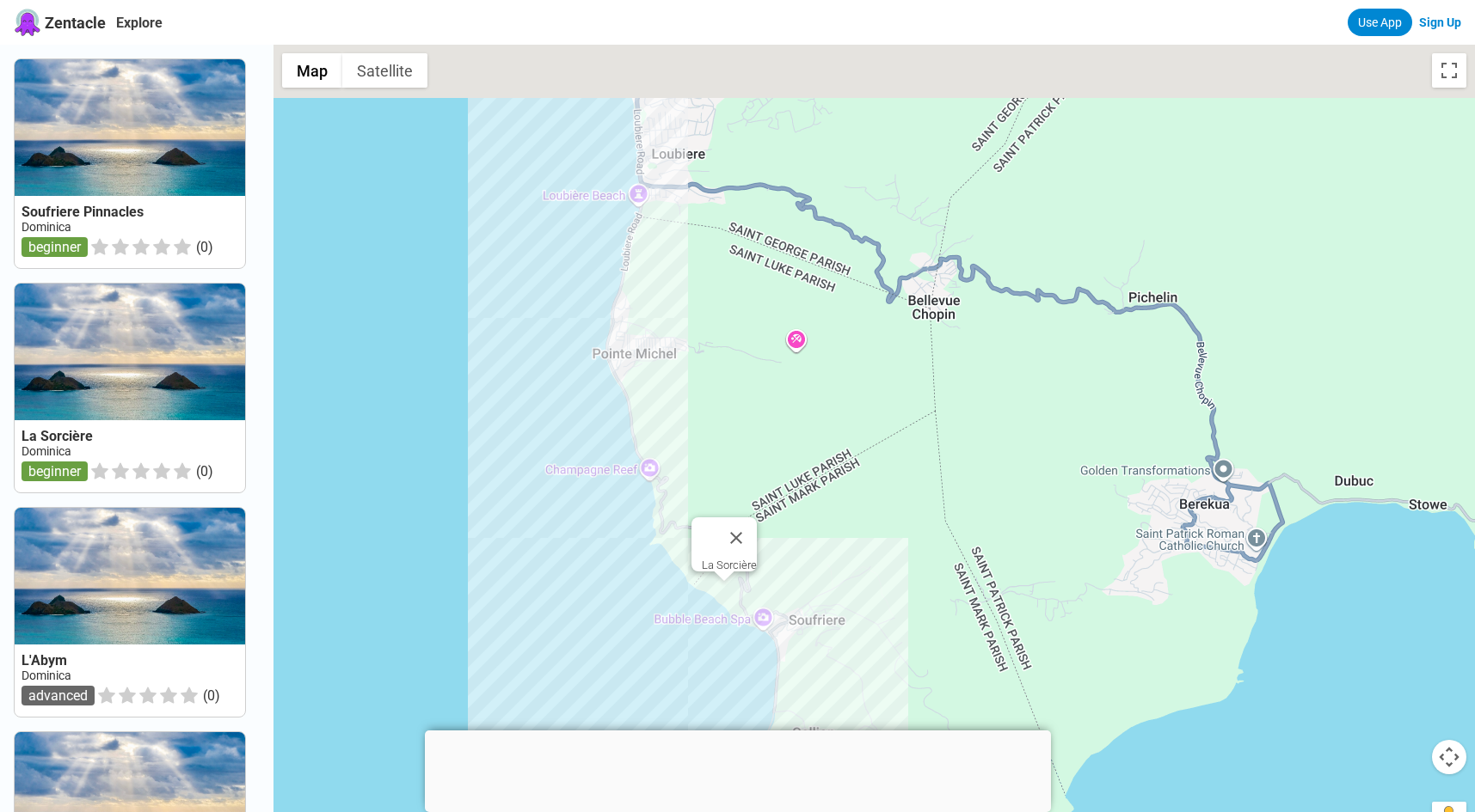
drag, startPoint x: 572, startPoint y: 240, endPoint x: 546, endPoint y: 352, distance: 115.0
click at [545, 352] on div "La Sorcière" at bounding box center [874, 450] width 1202 height 812
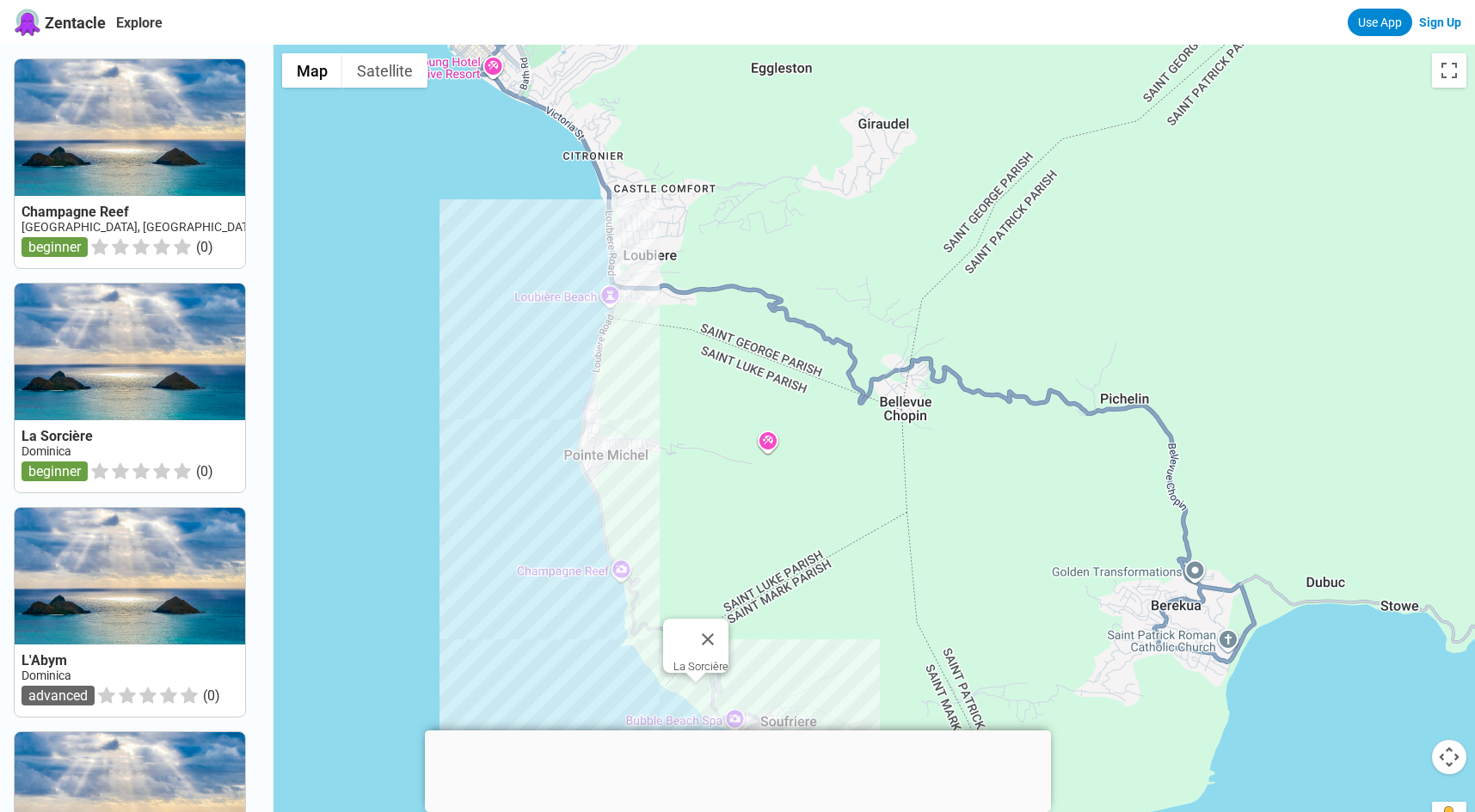
drag, startPoint x: 551, startPoint y: 271, endPoint x: 521, endPoint y: 367, distance: 100.6
click at [519, 367] on div "La Sorcière" at bounding box center [874, 450] width 1202 height 812
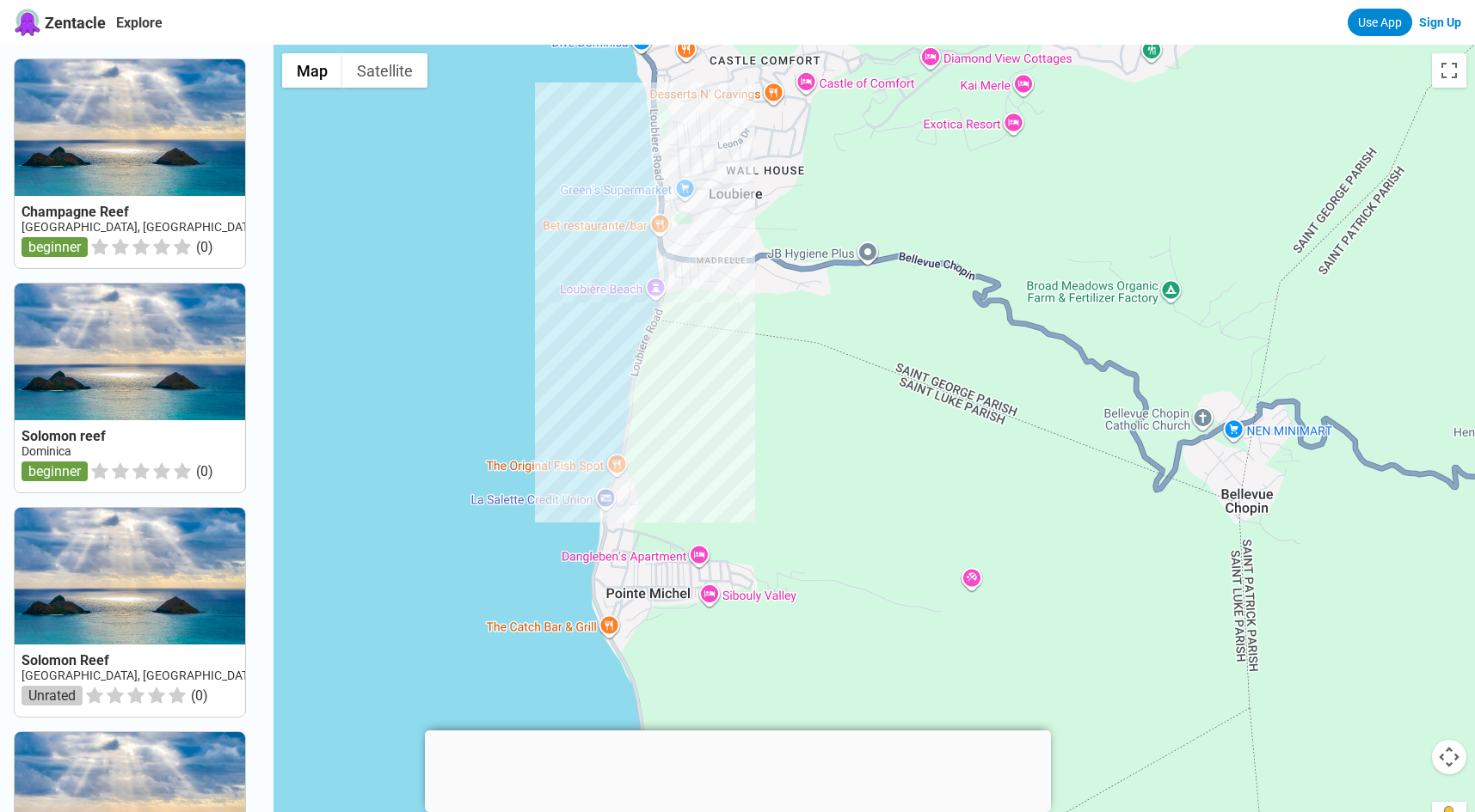
click at [562, 327] on div "La Sorcière" at bounding box center [874, 450] width 1202 height 812
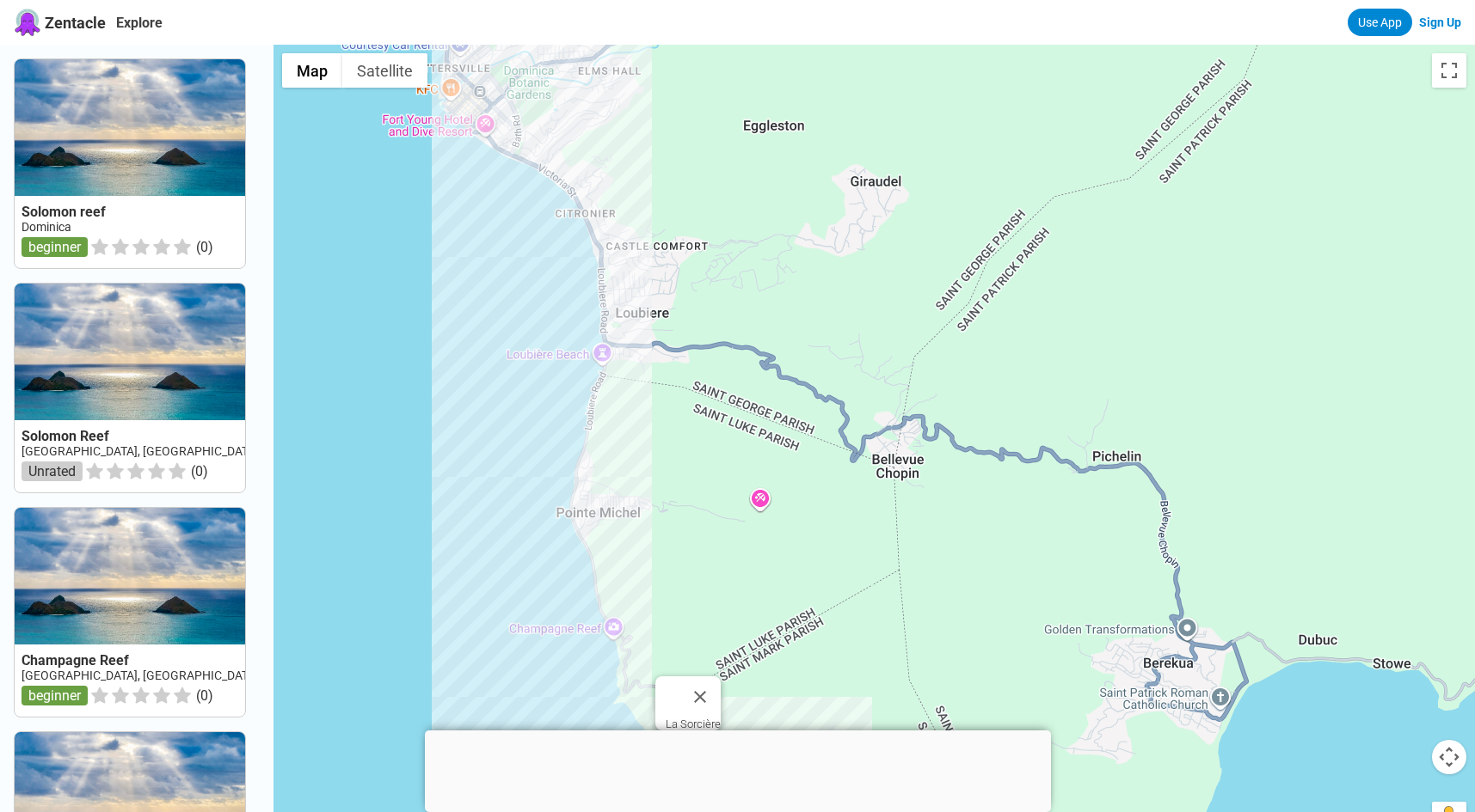
drag, startPoint x: 488, startPoint y: 348, endPoint x: 523, endPoint y: 528, distance: 183.4
click at [515, 523] on div "La Sorcière" at bounding box center [874, 450] width 1202 height 812
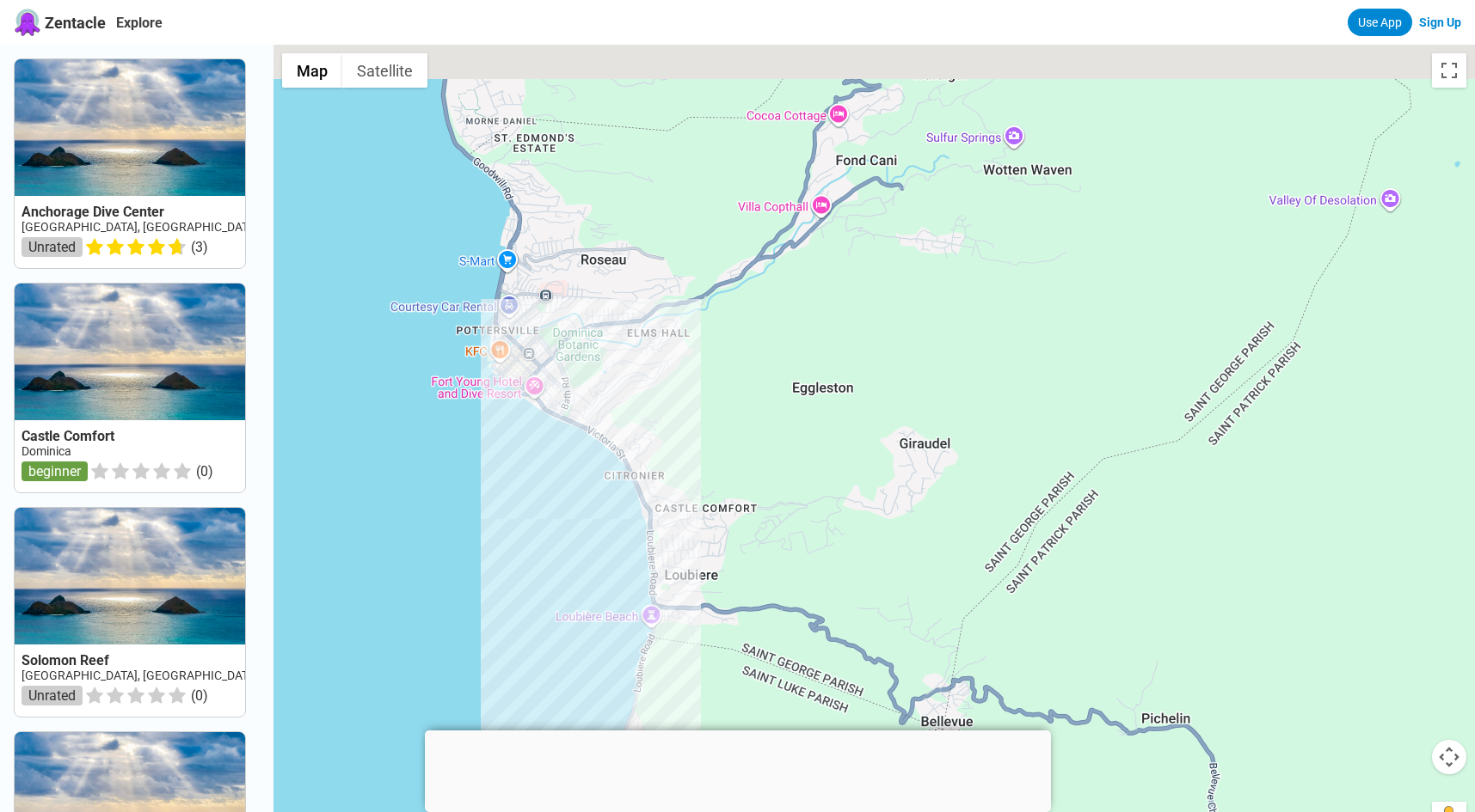
drag, startPoint x: 508, startPoint y: 316, endPoint x: 446, endPoint y: 466, distance: 162.3
click at [446, 465] on div "La Sorcière" at bounding box center [874, 450] width 1202 height 812
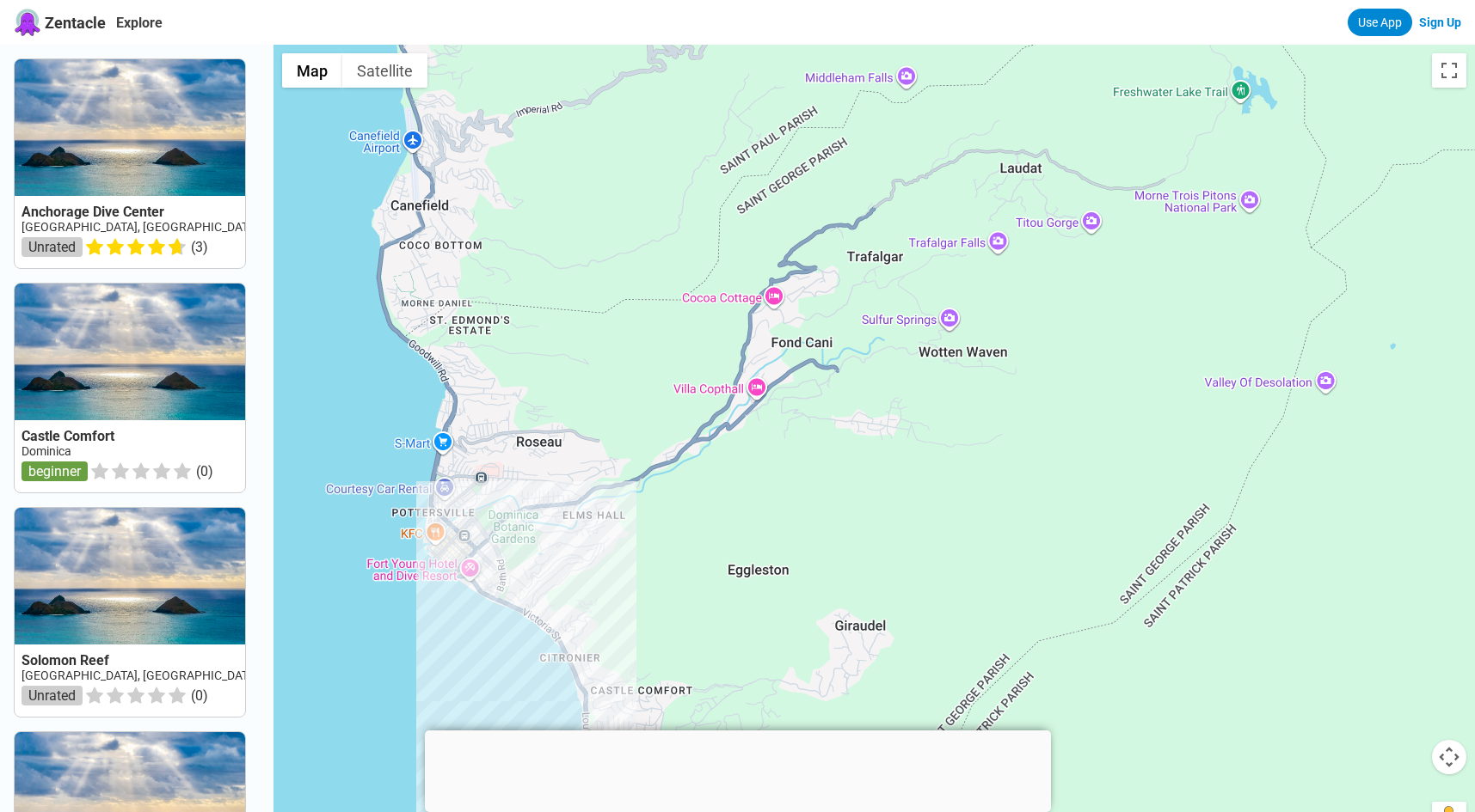
drag, startPoint x: 589, startPoint y: 236, endPoint x: 634, endPoint y: 427, distance: 196.2
click at [634, 427] on div "La Sorcière" at bounding box center [874, 450] width 1202 height 812
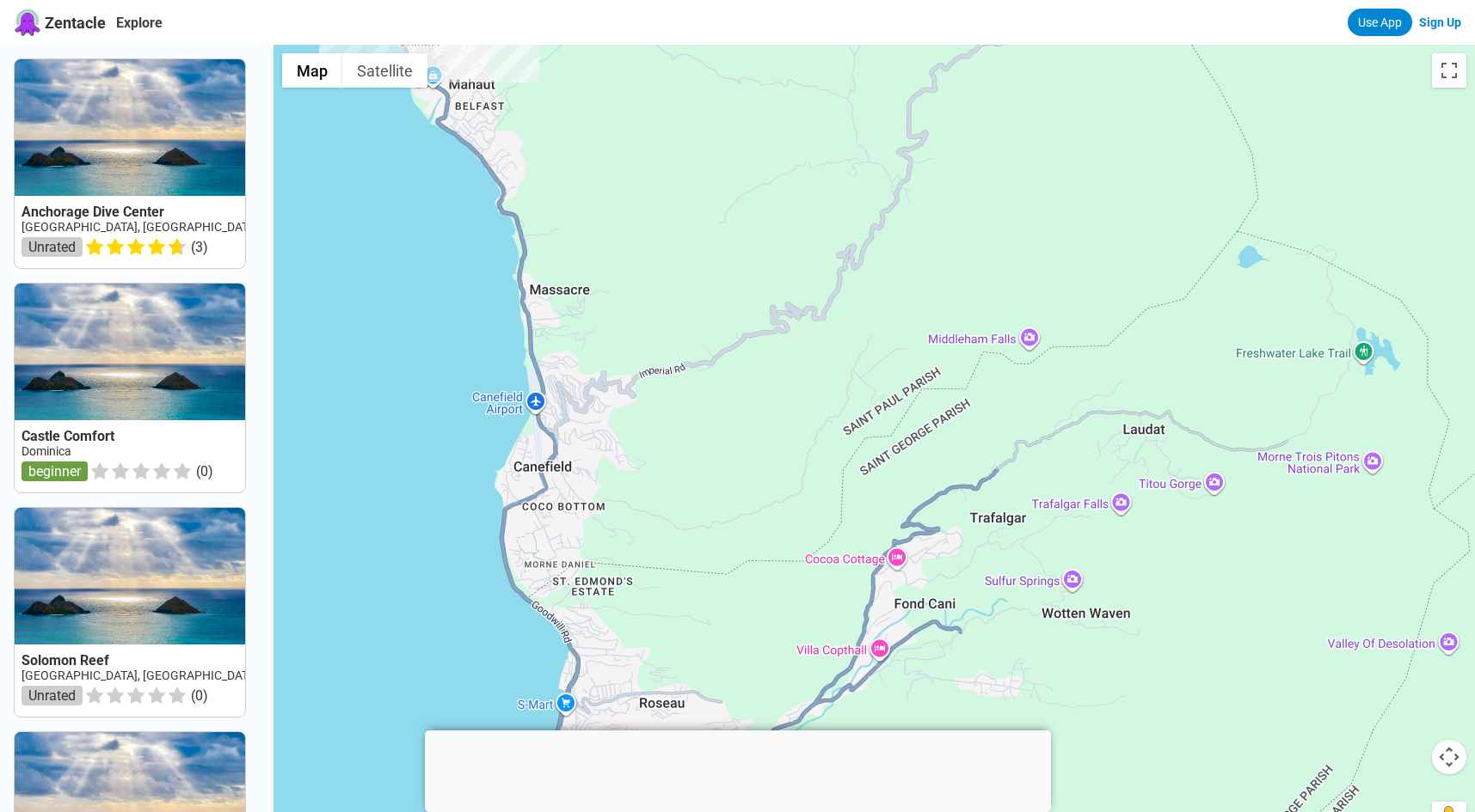
drag, startPoint x: 497, startPoint y: 318, endPoint x: 647, endPoint y: 492, distance: 229.7
click at [647, 492] on div "La Sorcière" at bounding box center [874, 450] width 1202 height 812
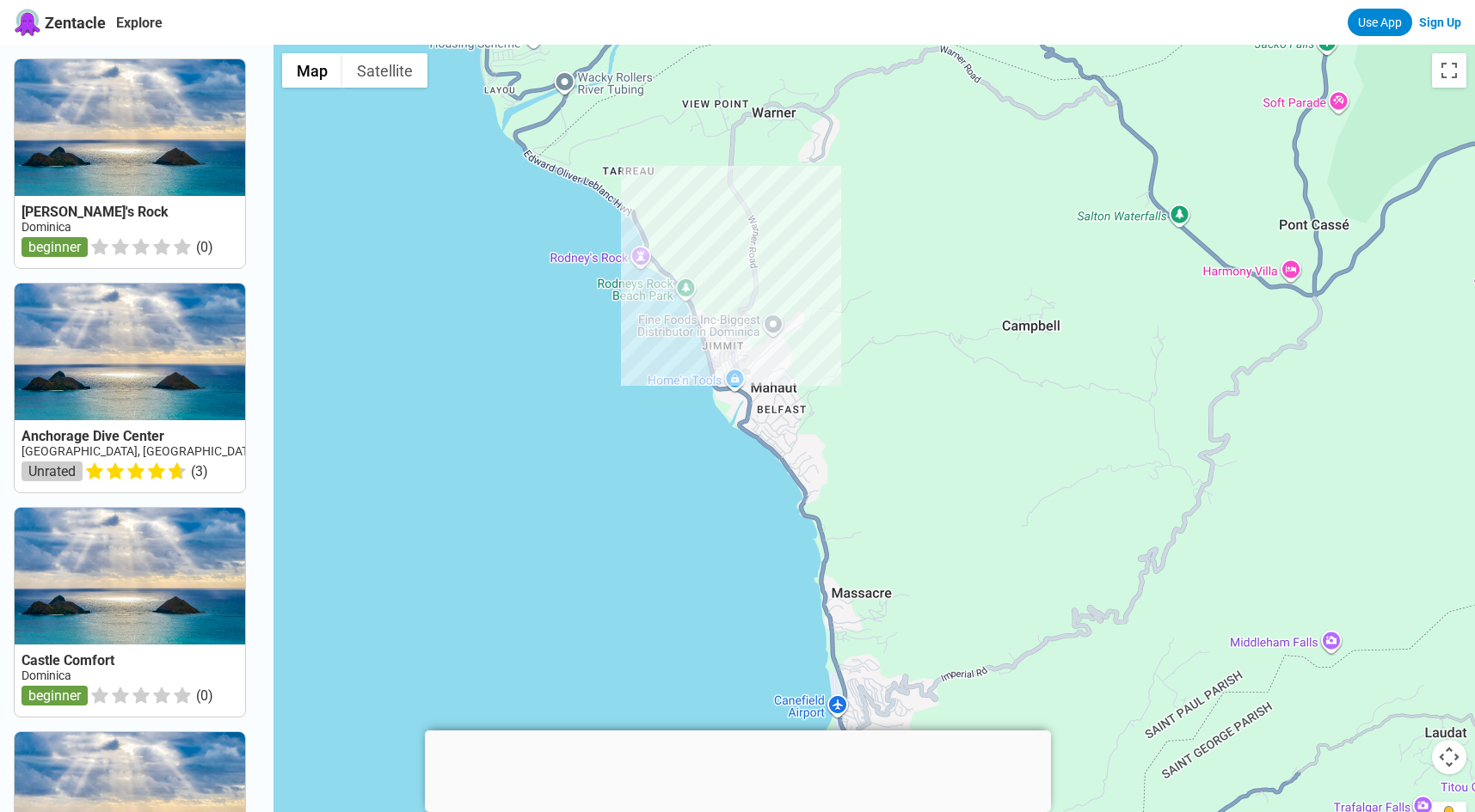
drag, startPoint x: 536, startPoint y: 306, endPoint x: 526, endPoint y: 377, distance: 71.7
click at [526, 377] on div "La Sorcière" at bounding box center [874, 450] width 1202 height 812
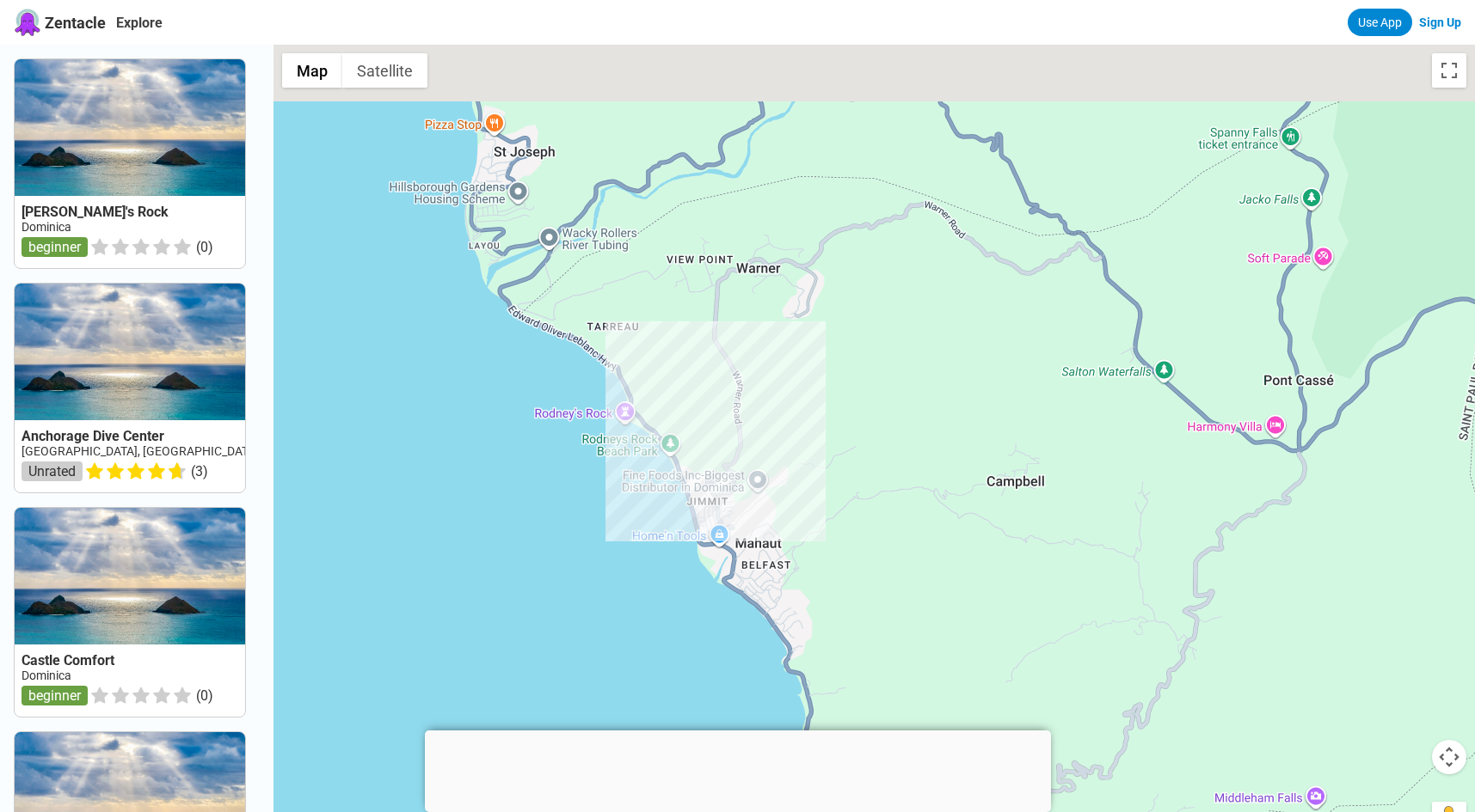
drag, startPoint x: 494, startPoint y: 275, endPoint x: 479, endPoint y: 397, distance: 122.9
click at [479, 397] on div "La Sorcière" at bounding box center [874, 450] width 1202 height 812
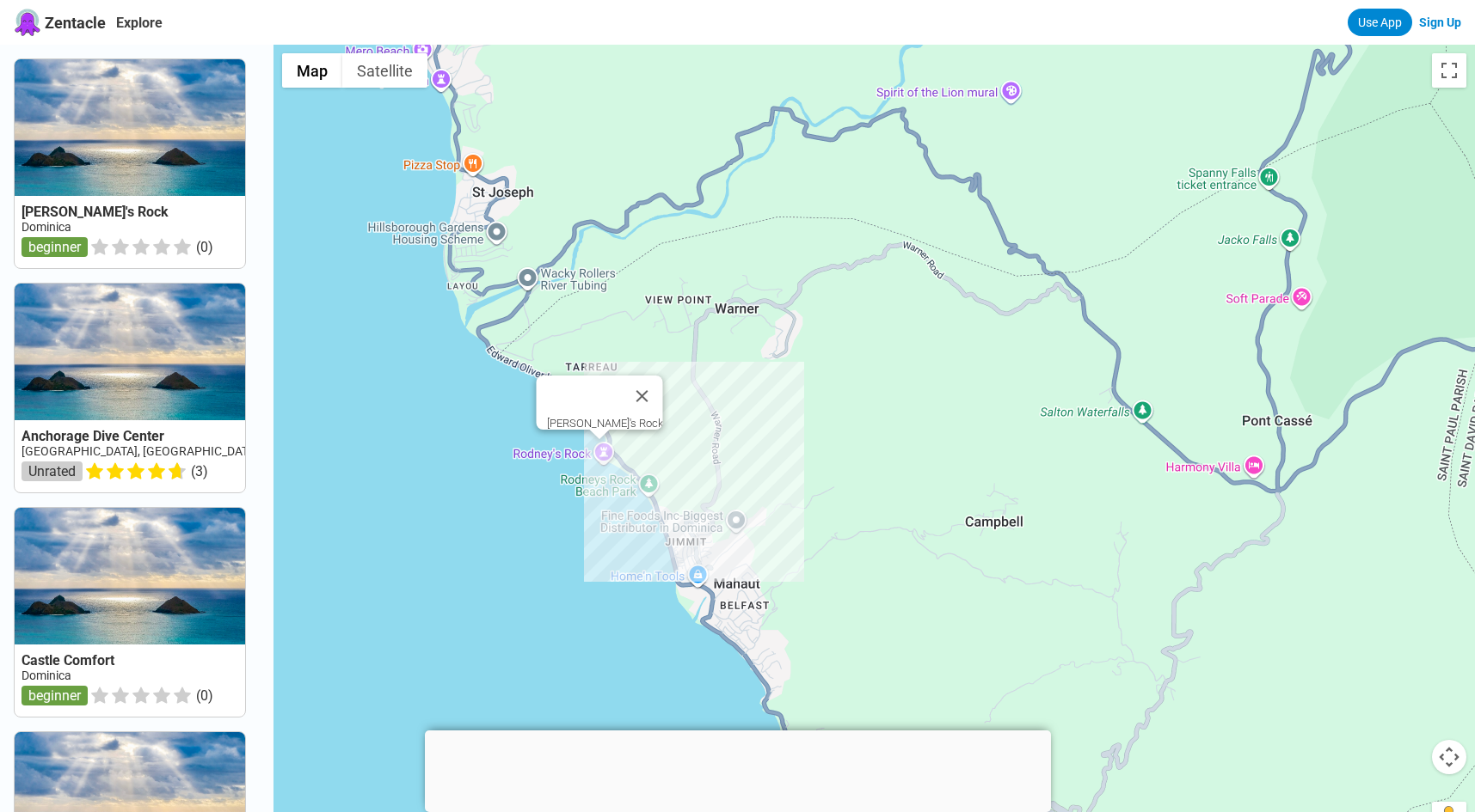
click at [607, 447] on div "La Sorcière Rodney's Rock" at bounding box center [874, 450] width 1202 height 812
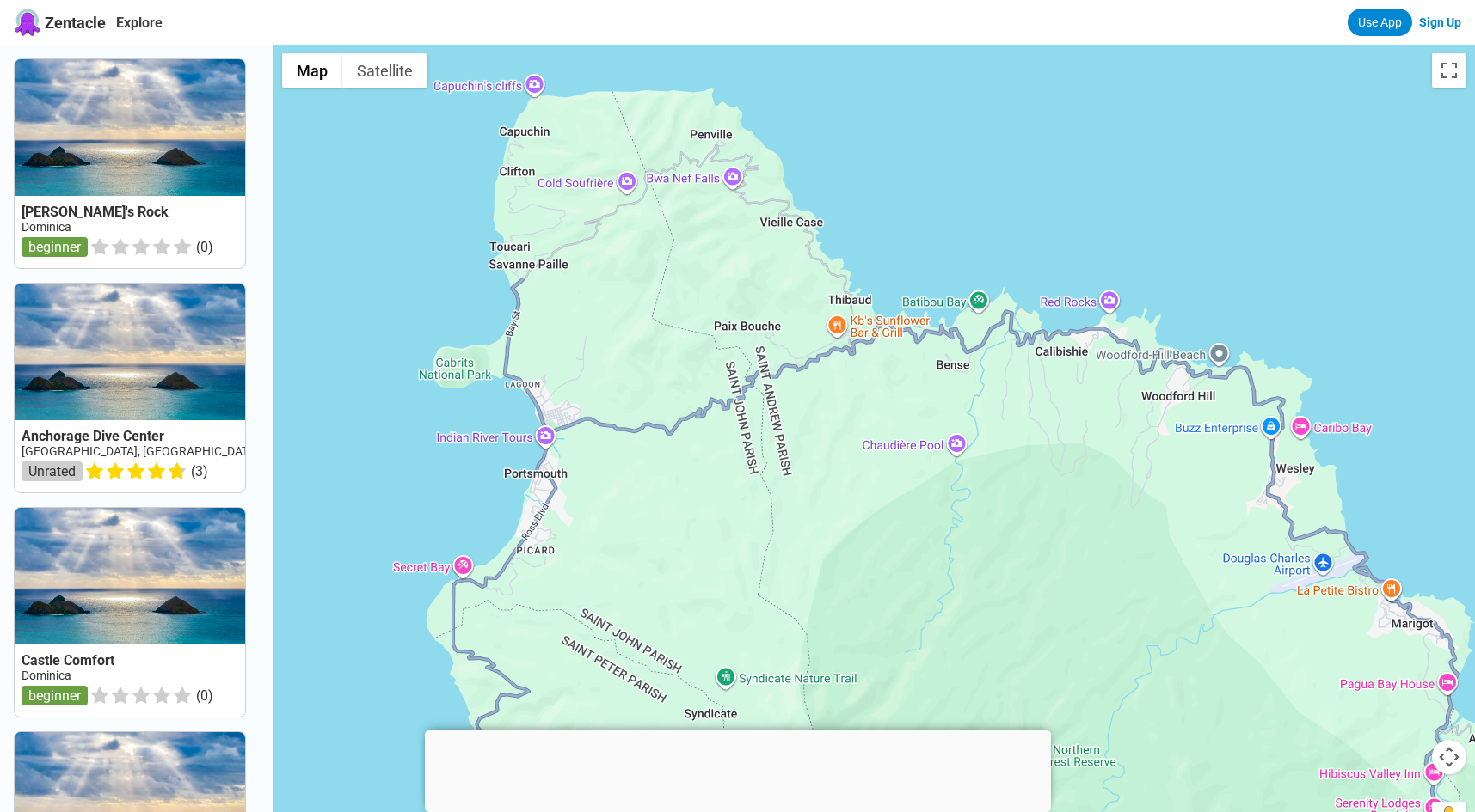
drag, startPoint x: 802, startPoint y: 147, endPoint x: 908, endPoint y: 208, distance: 122.3
click at [907, 208] on div at bounding box center [874, 450] width 1202 height 812
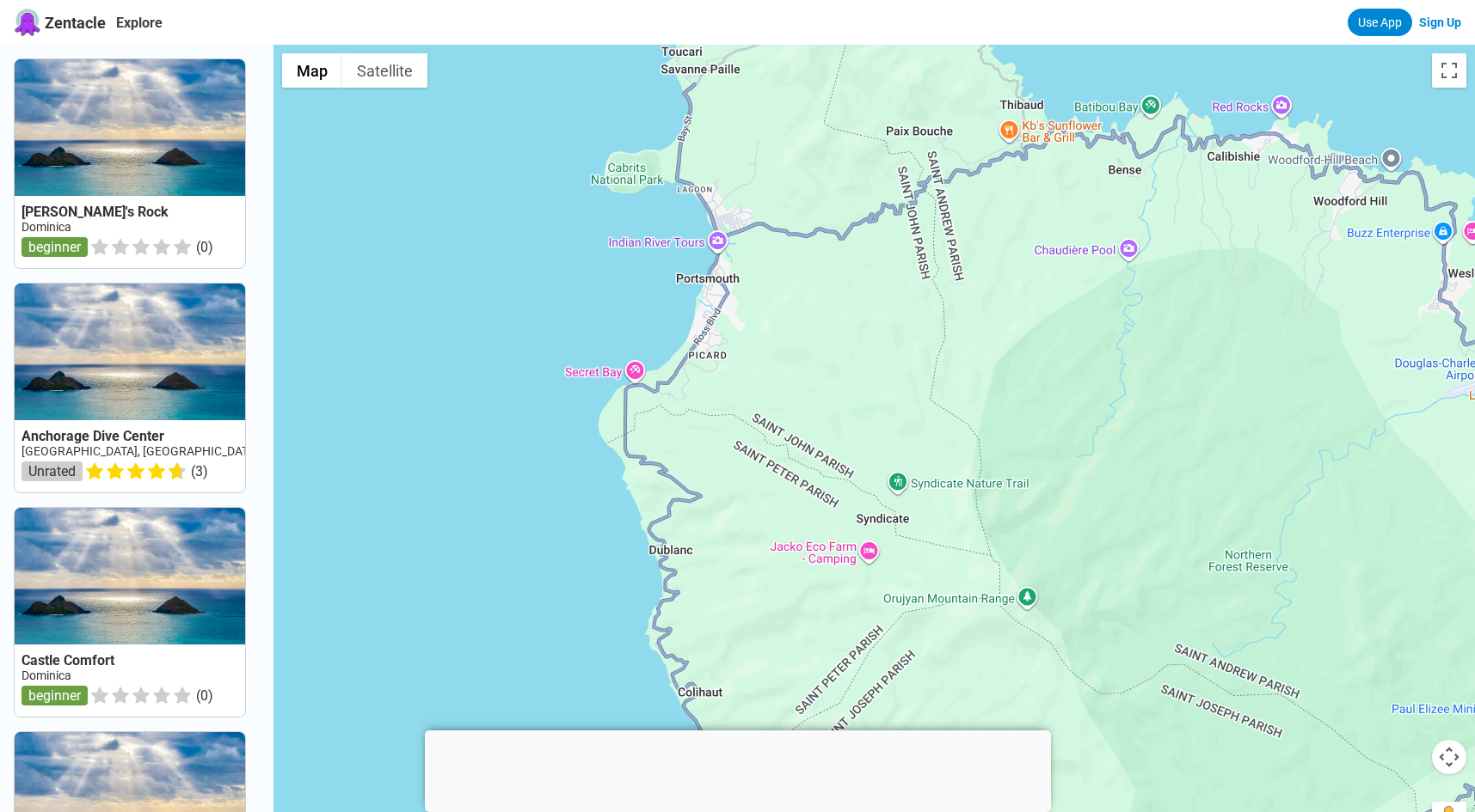
drag, startPoint x: 663, startPoint y: 474, endPoint x: 771, endPoint y: 299, distance: 205.6
click at [771, 299] on div at bounding box center [874, 450] width 1202 height 812
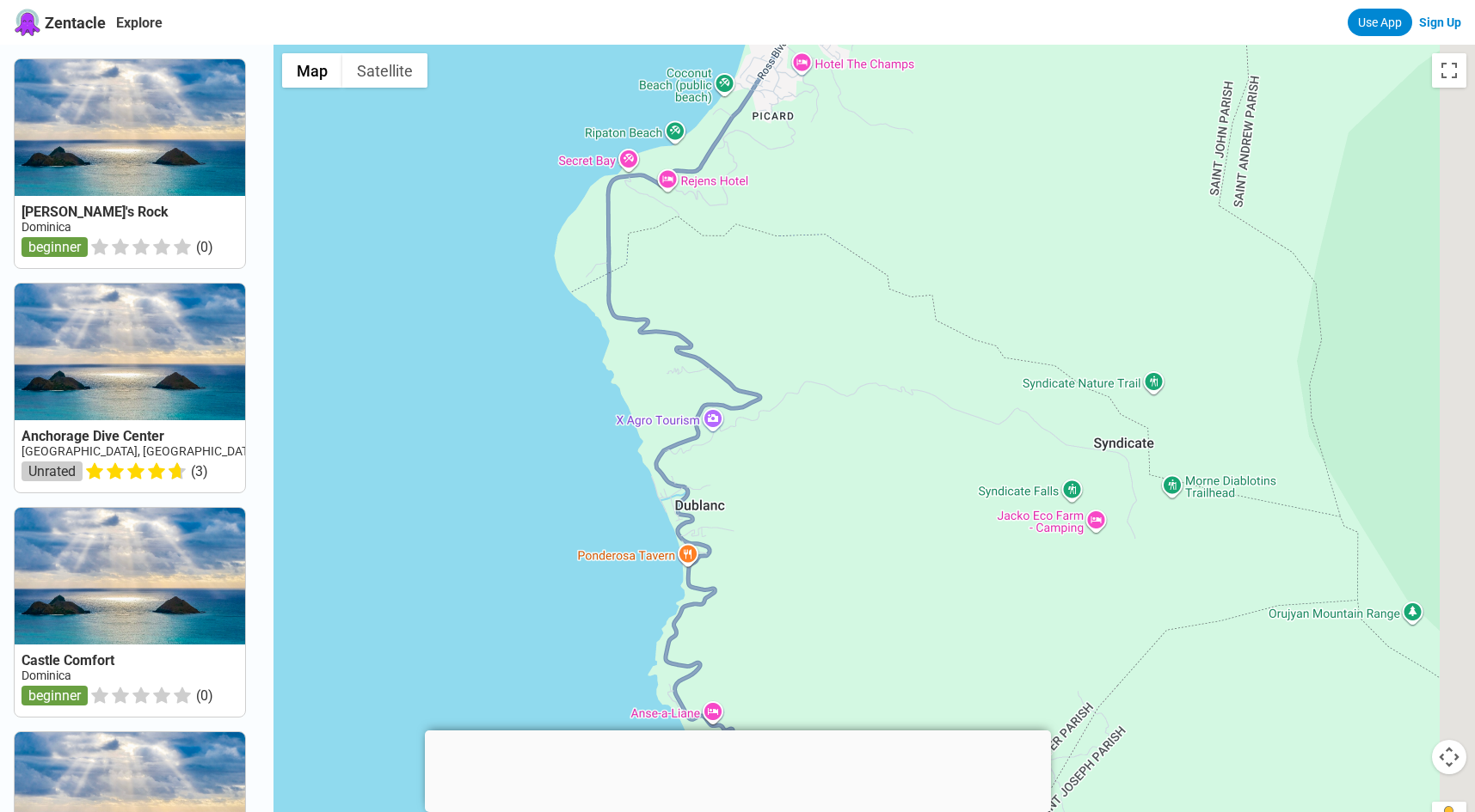
drag, startPoint x: 614, startPoint y: 491, endPoint x: 528, endPoint y: 220, distance: 284.3
click at [528, 220] on div at bounding box center [874, 450] width 1202 height 812
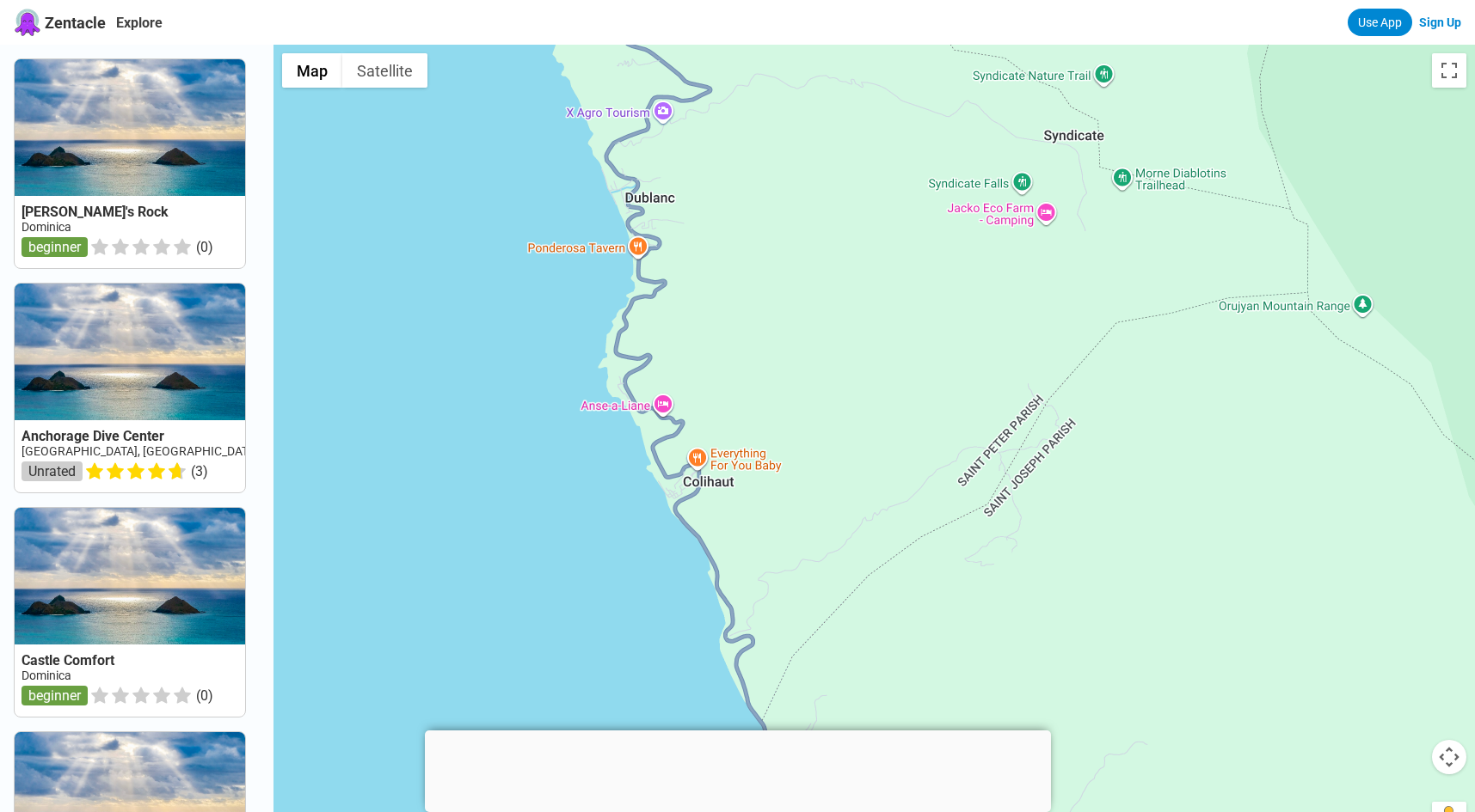
drag, startPoint x: 556, startPoint y: 423, endPoint x: 520, endPoint y: 211, distance: 215.0
click at [520, 211] on div at bounding box center [874, 450] width 1202 height 812
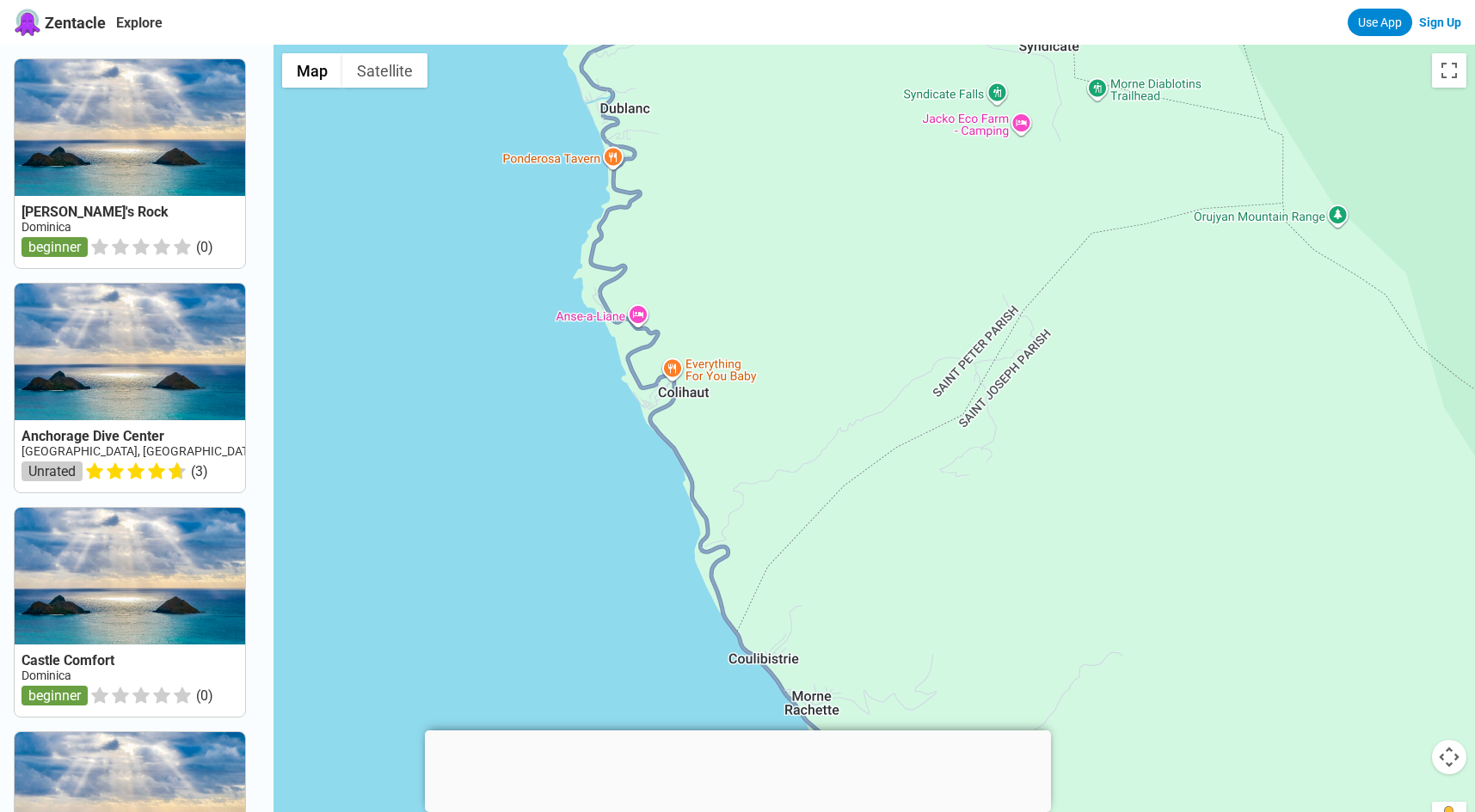
drag, startPoint x: 628, startPoint y: 505, endPoint x: 621, endPoint y: 476, distance: 29.8
click at [621, 475] on div at bounding box center [874, 450] width 1202 height 812
